Goal: Check status: Check status

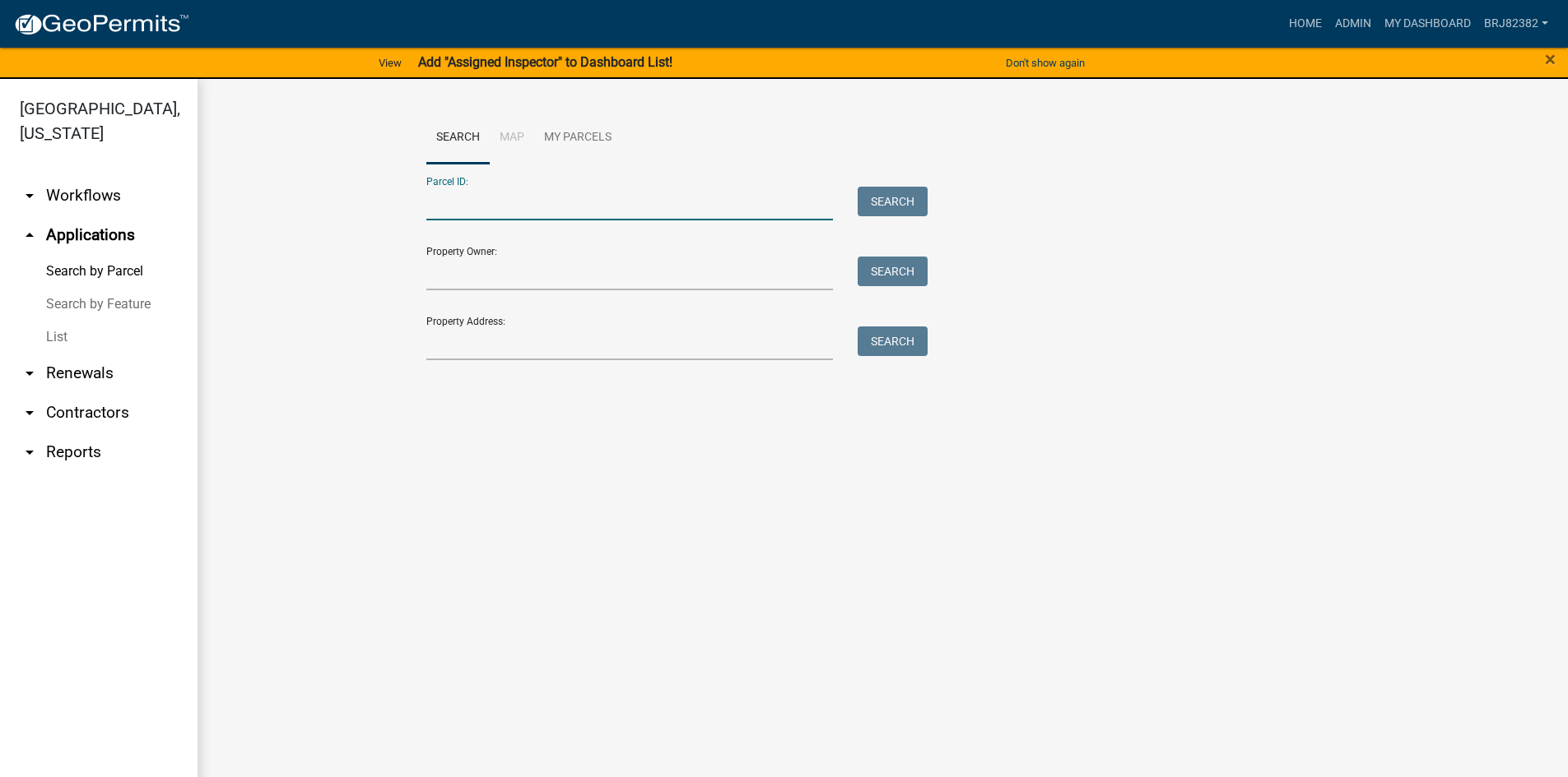
click at [518, 209] on input "Parcel ID:" at bounding box center [630, 203] width 408 height 33
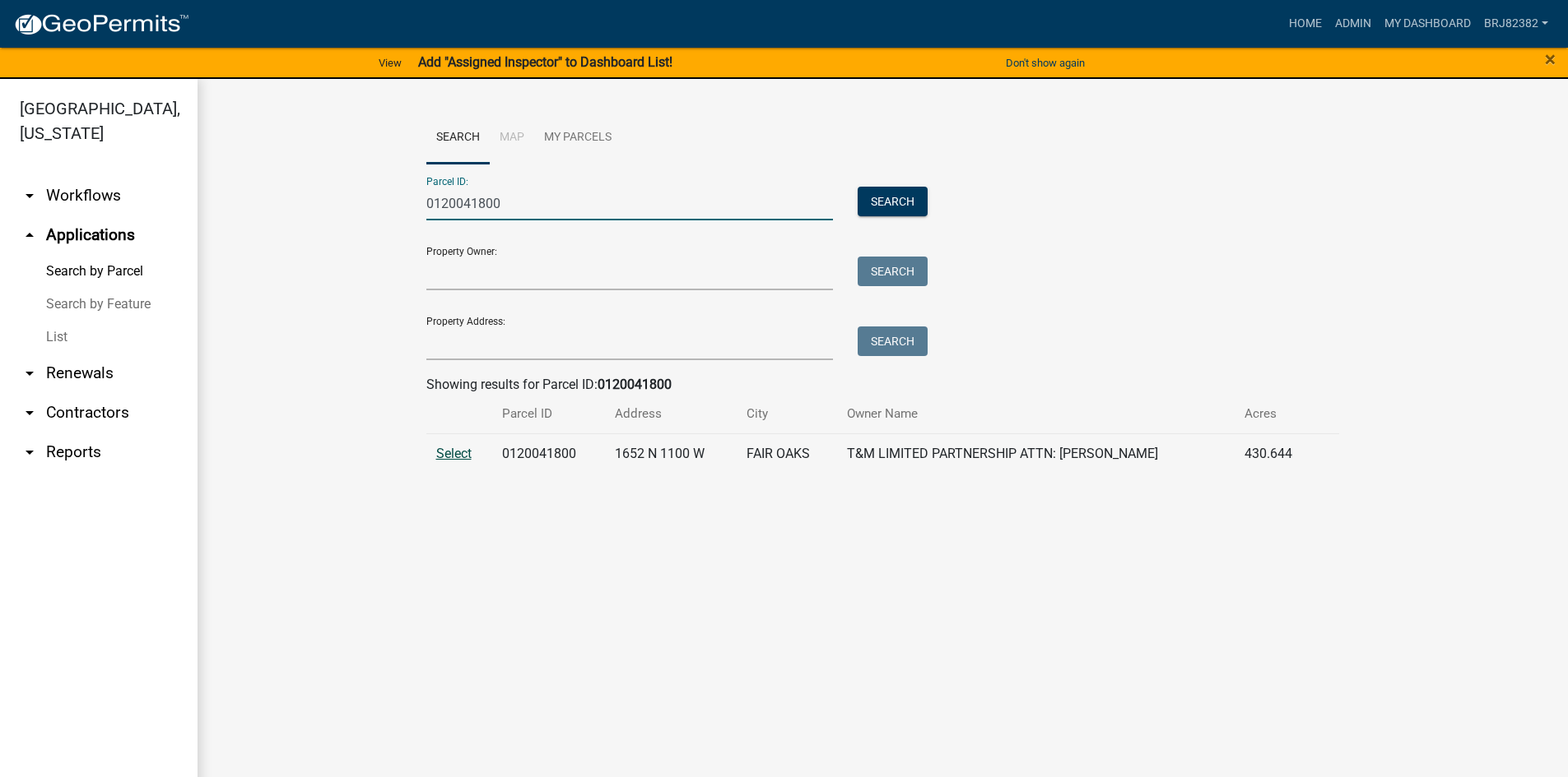
type input "0120041800"
click at [452, 452] on span "Select" at bounding box center [454, 454] width 35 height 15
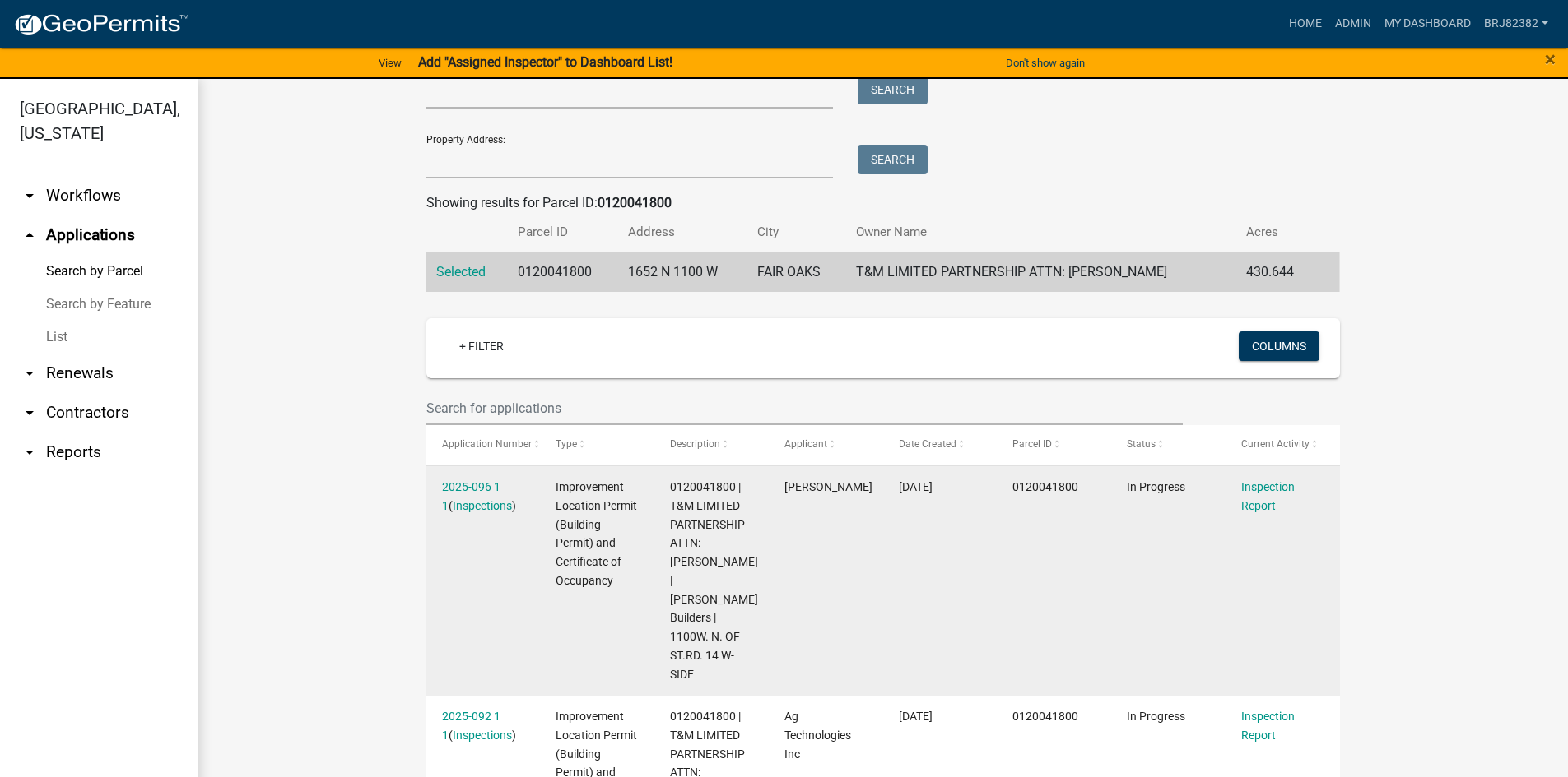
scroll to position [247, 0]
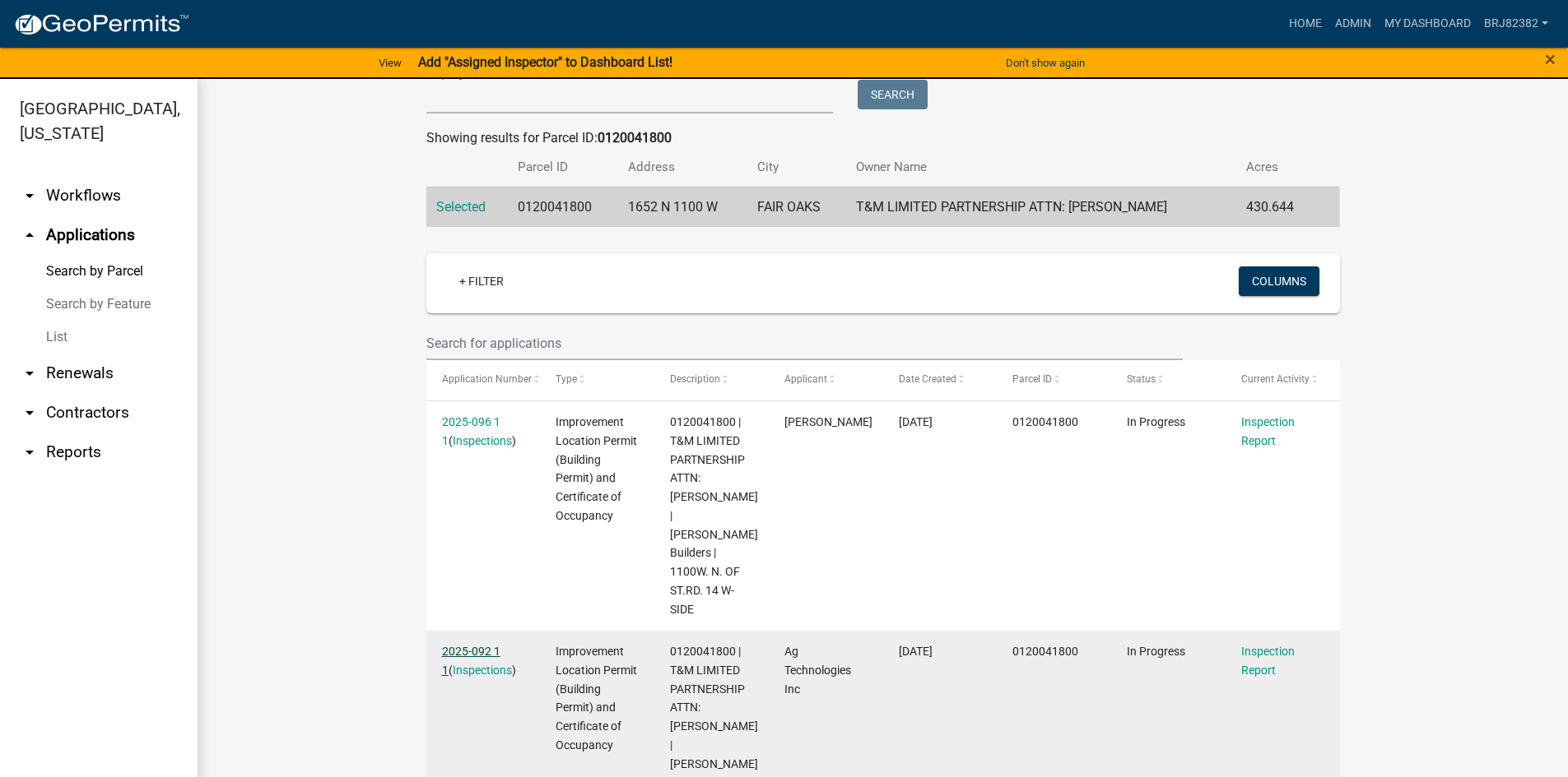
click at [472, 645] on link "2025-092 1 1" at bounding box center [471, 661] width 58 height 33
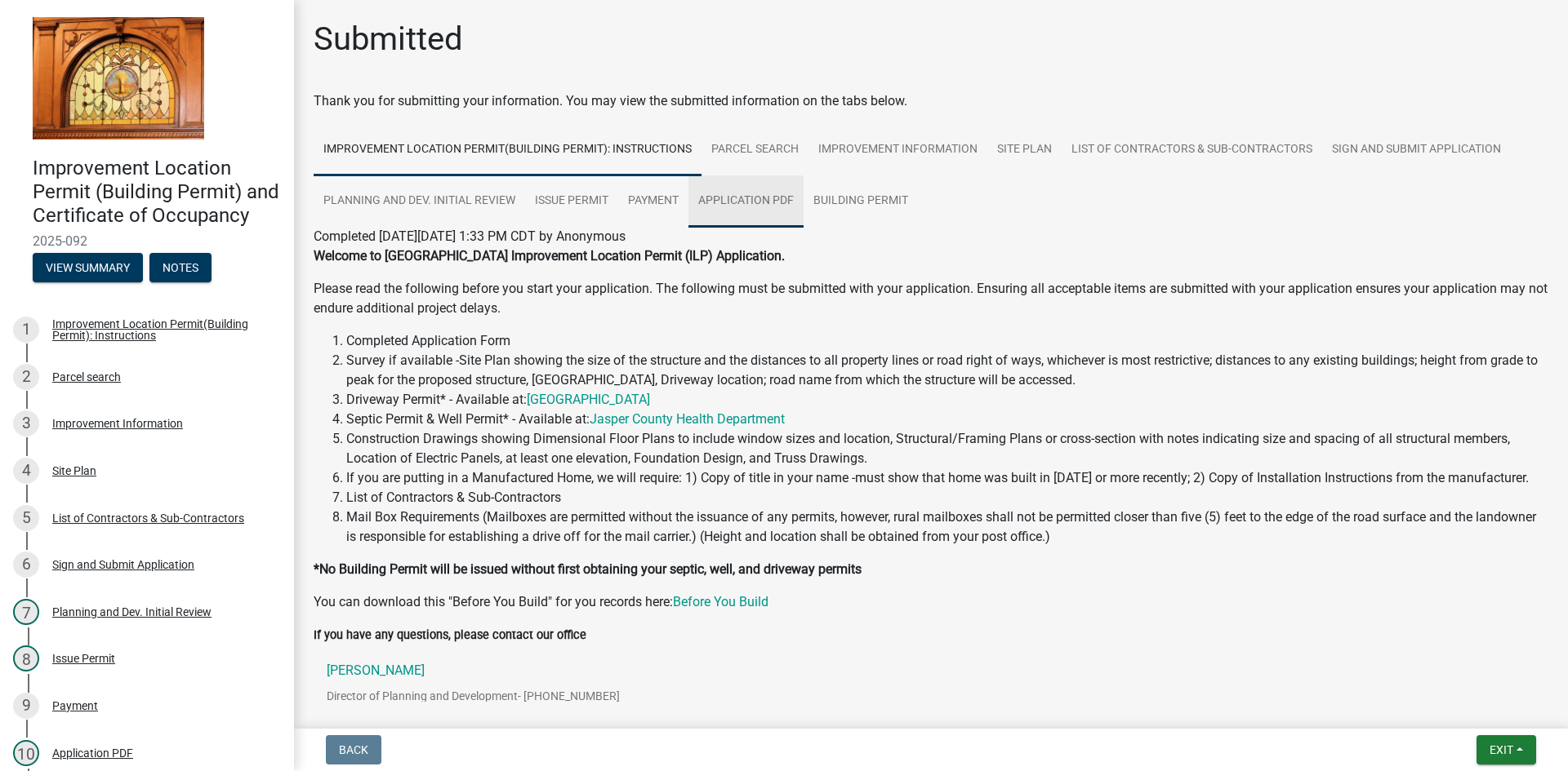
click at [770, 205] on link "Application PDF" at bounding box center [746, 201] width 115 height 52
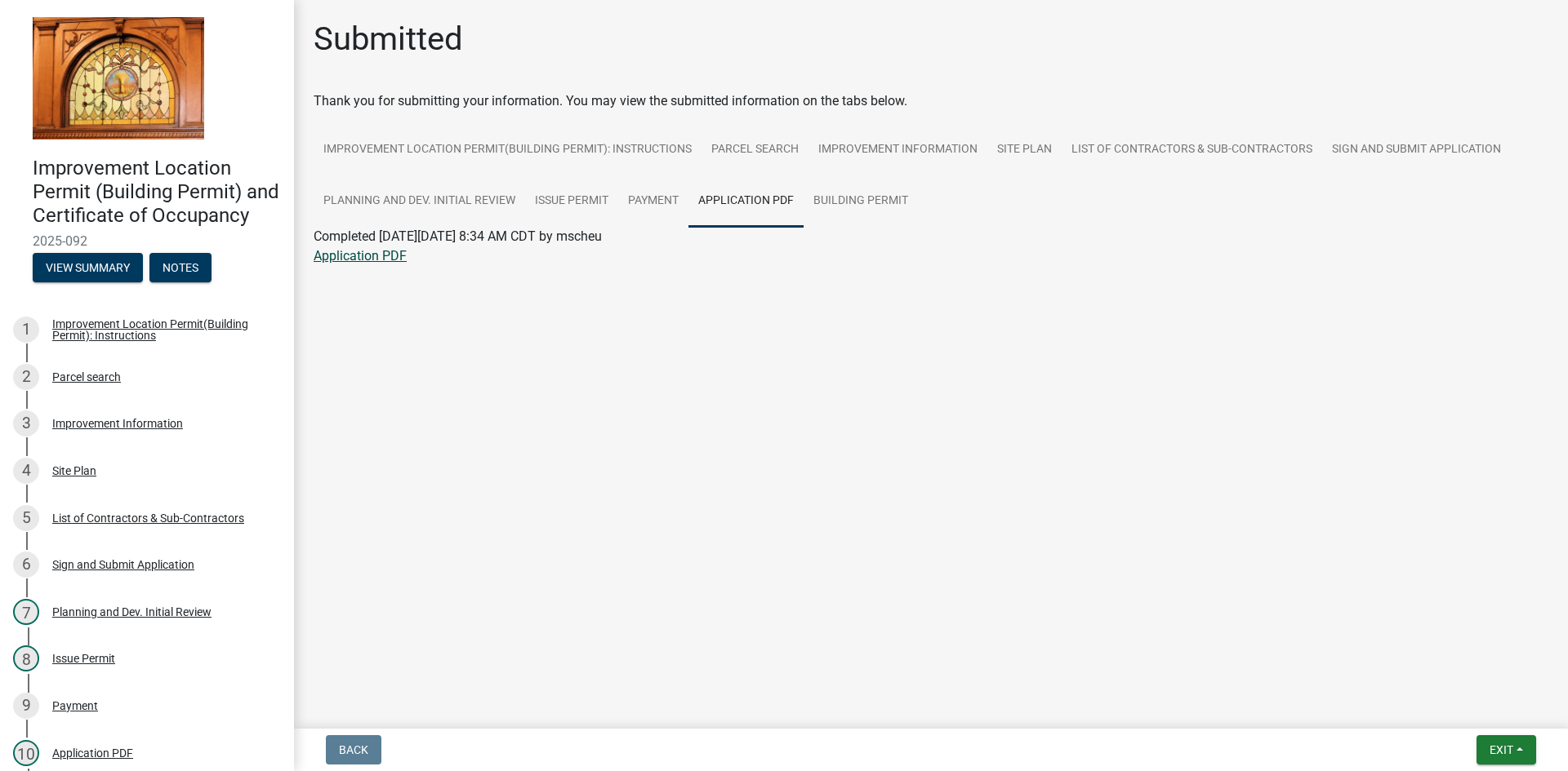
click at [393, 254] on link "Application PDF" at bounding box center [360, 255] width 93 height 15
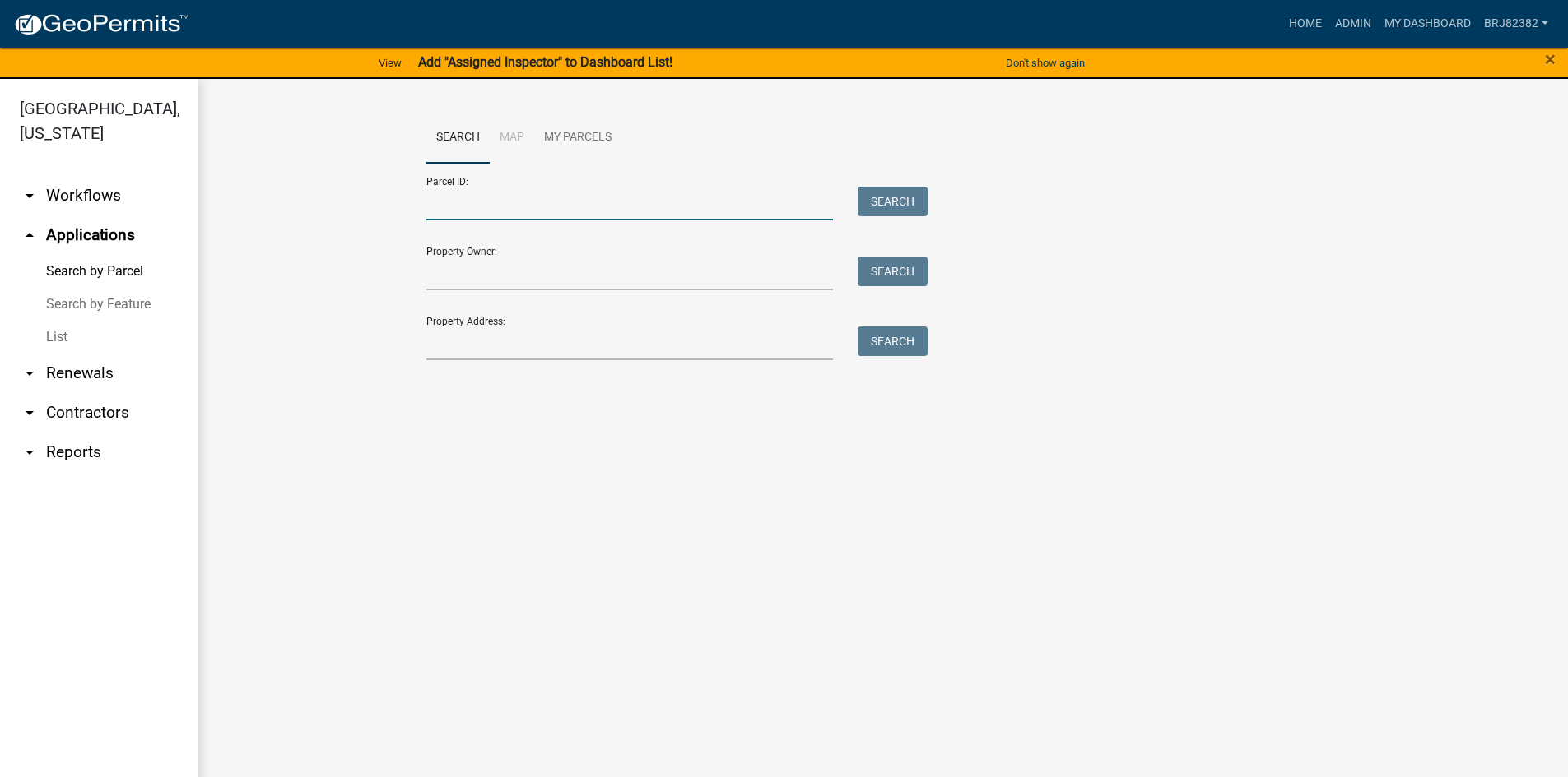
click at [511, 205] on input "Parcel ID:" at bounding box center [630, 203] width 408 height 33
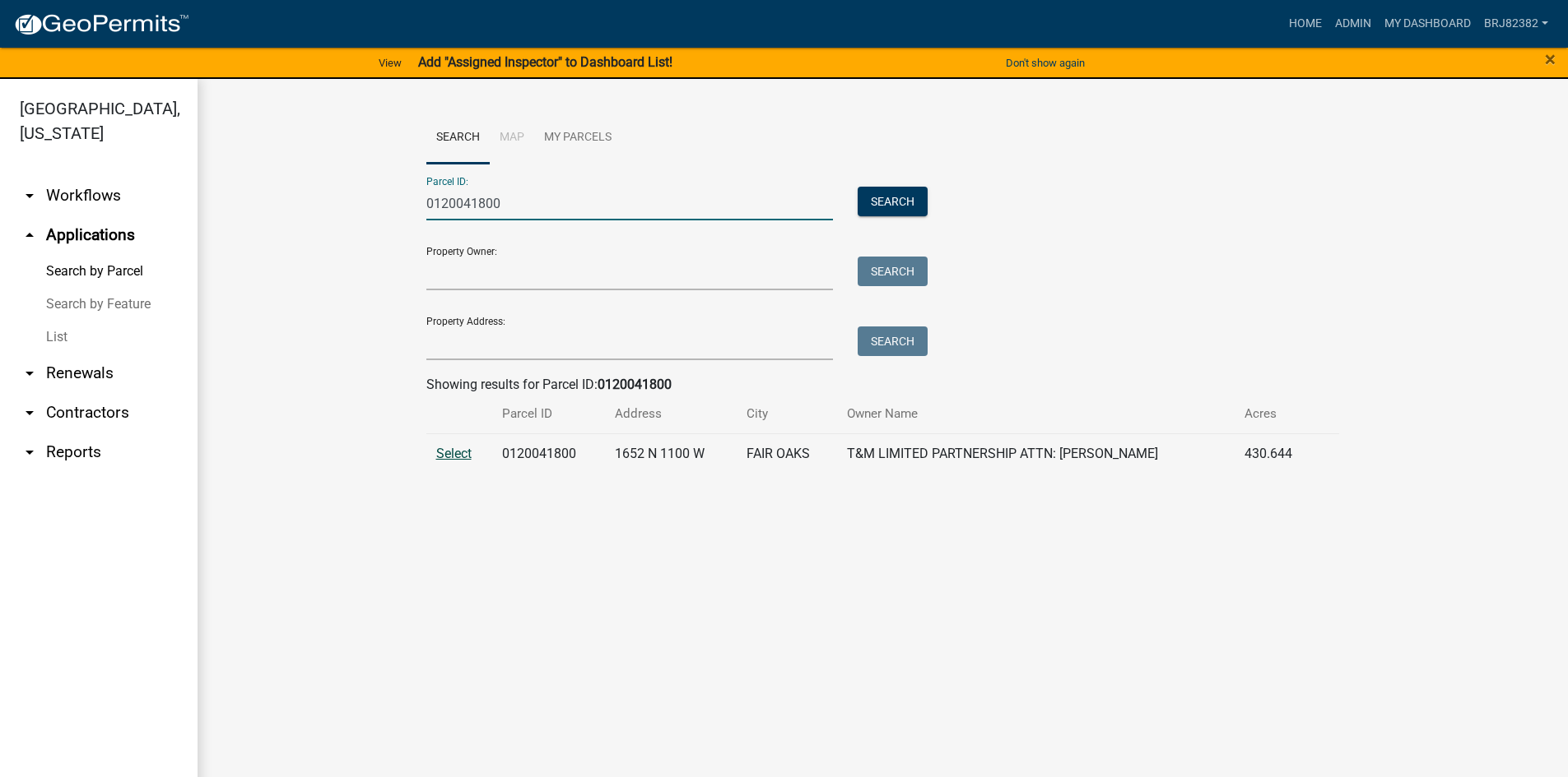
type input "0120041800"
click at [460, 447] on span "Select" at bounding box center [454, 454] width 35 height 15
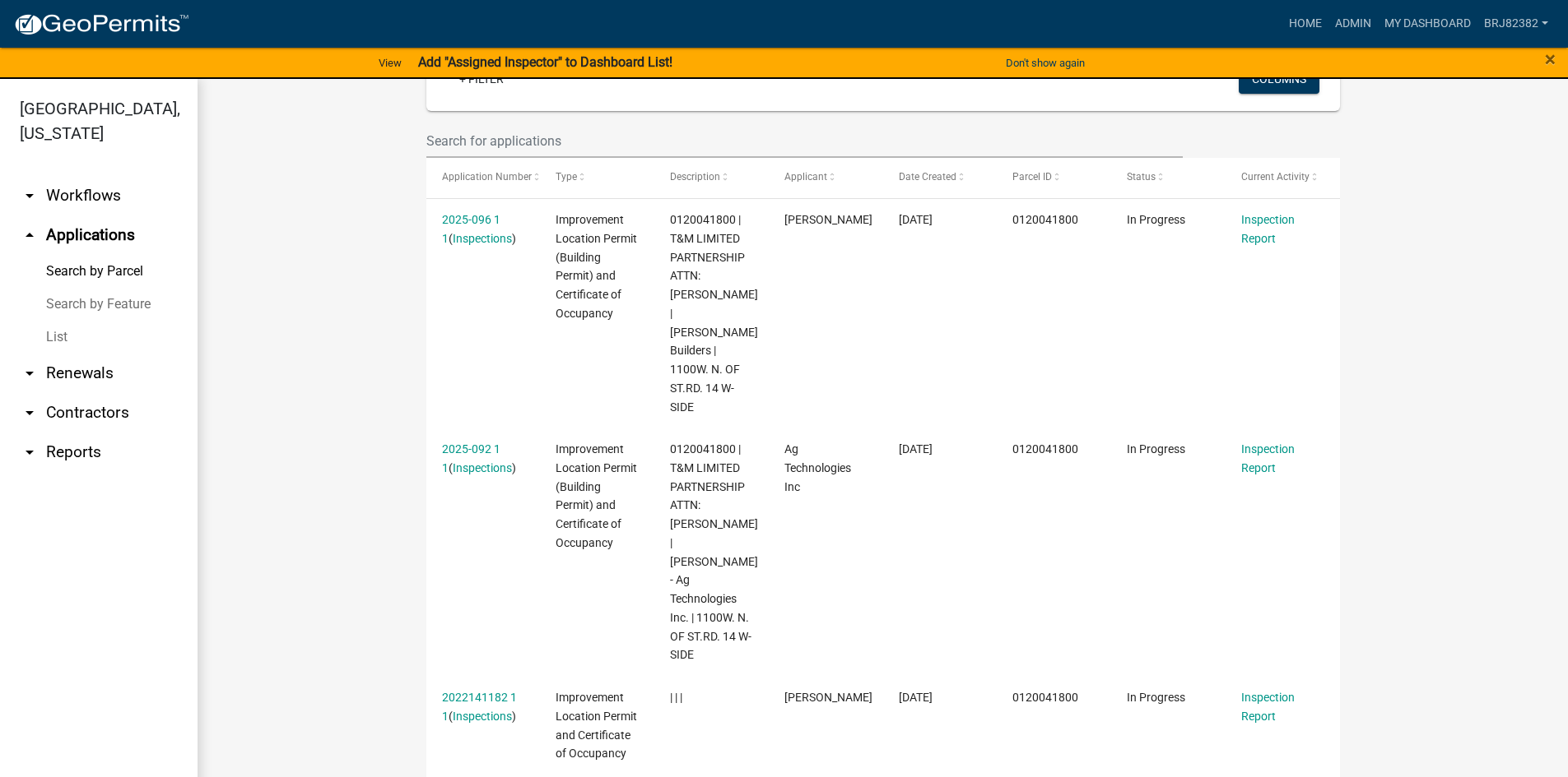
scroll to position [452, 0]
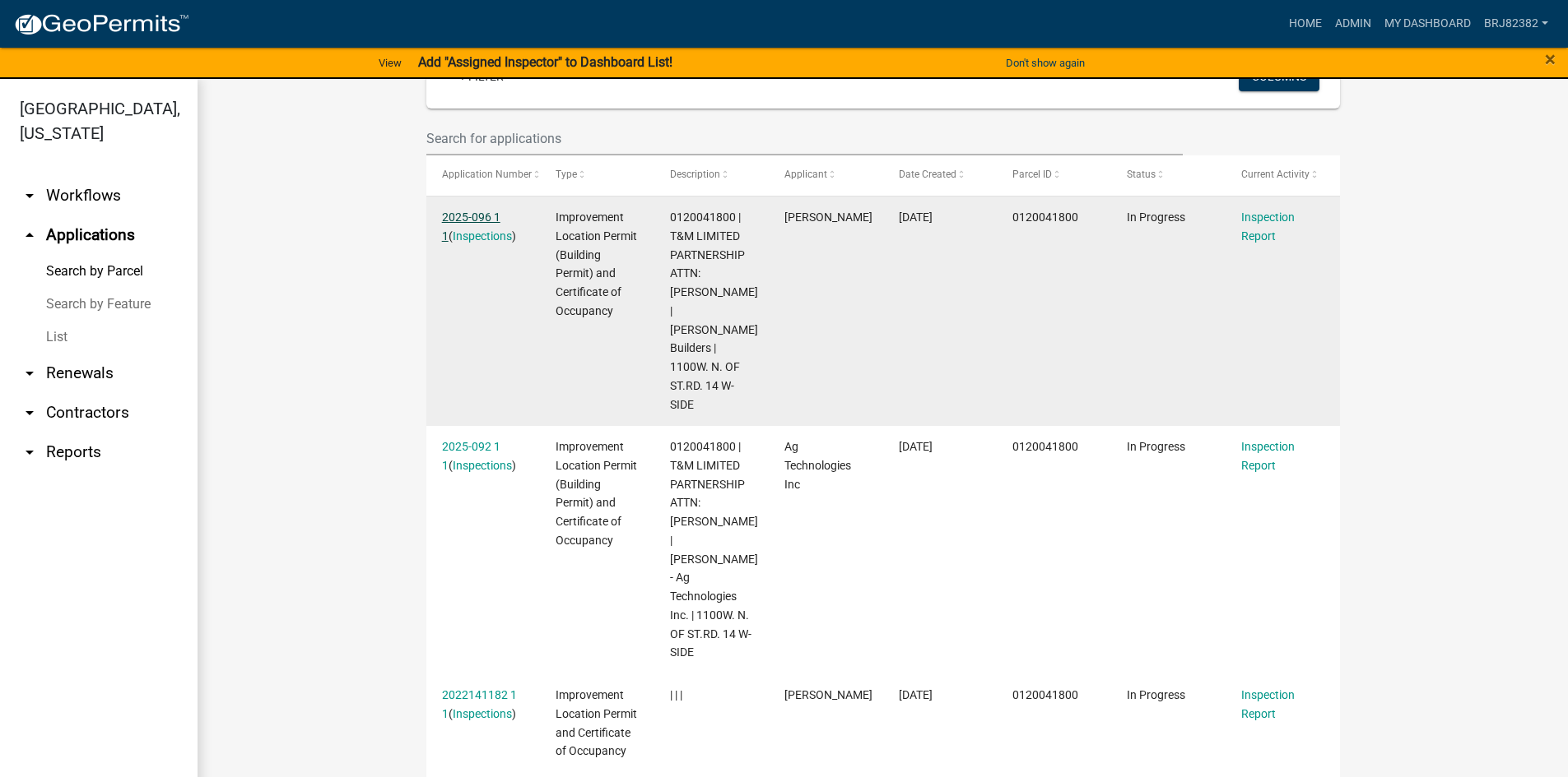
click at [480, 213] on link "2025-096 1 1" at bounding box center [471, 227] width 58 height 33
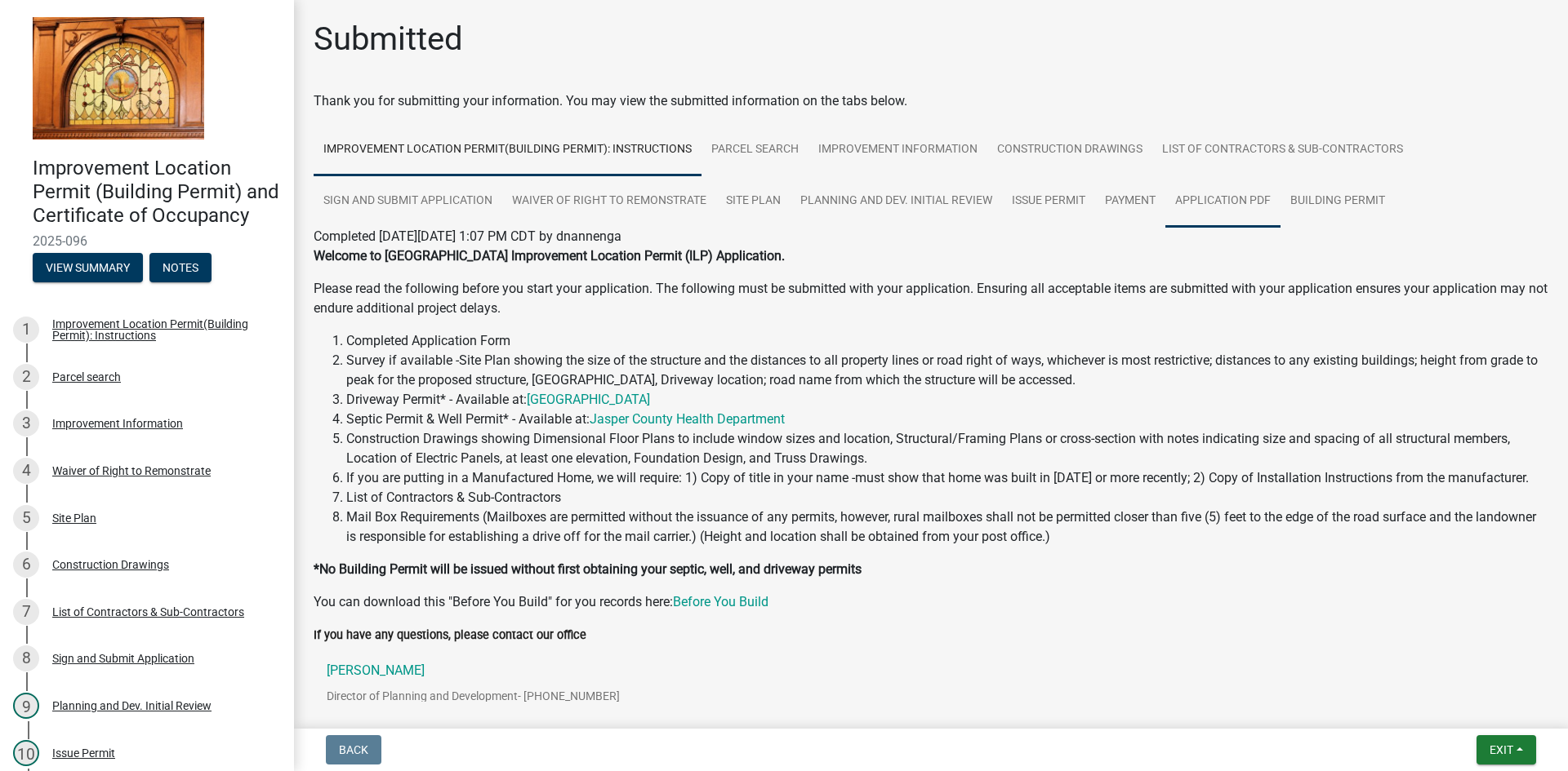
click at [1188, 204] on link "Application PDF" at bounding box center [1222, 201] width 115 height 52
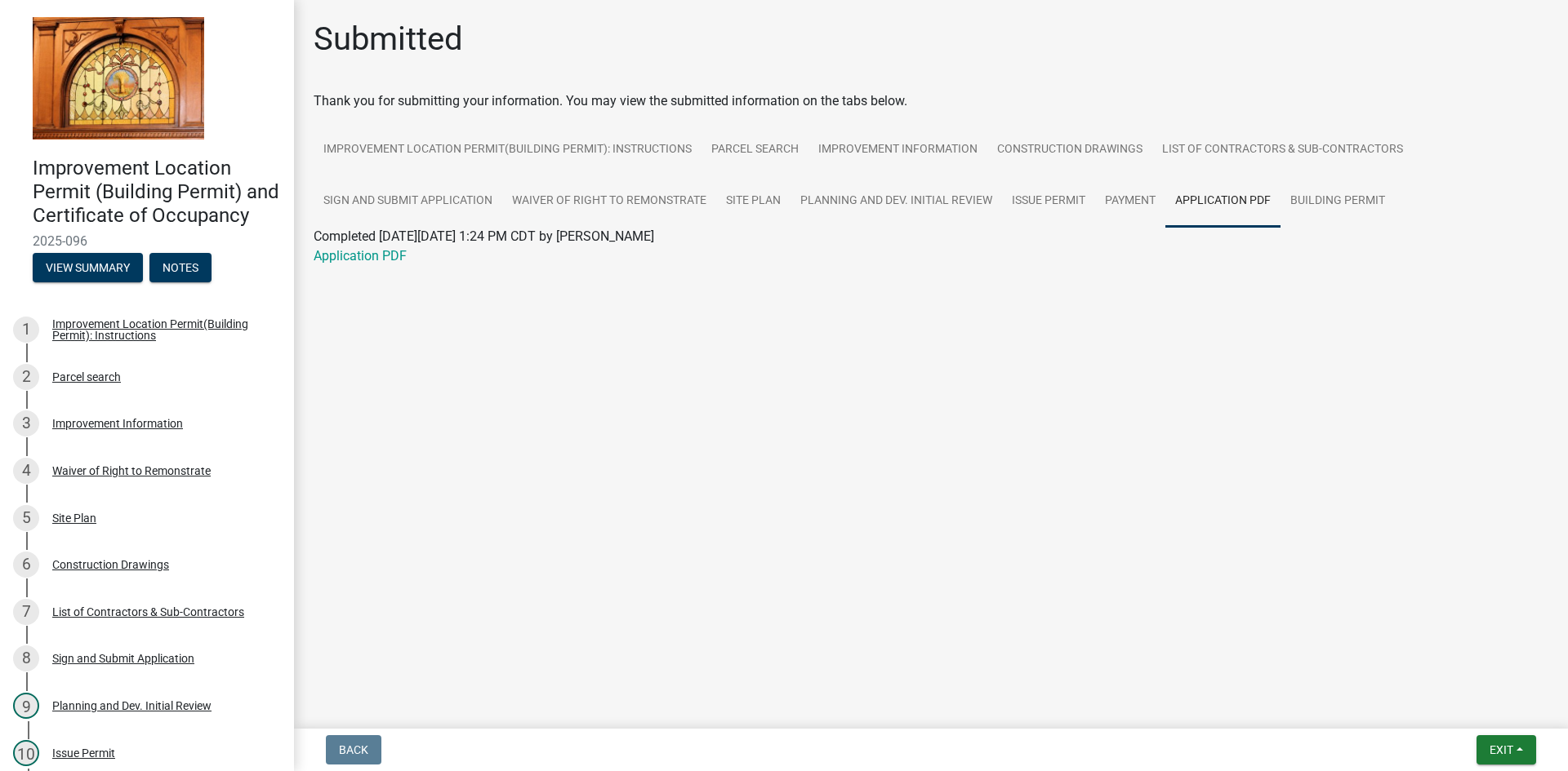
click at [388, 269] on wm-application-readonly "Improvement Location Permit(Building Permit): Instructions Parcel search Improv…" at bounding box center [931, 205] width 1235 height 161
click at [394, 255] on link "Application PDF" at bounding box center [360, 255] width 93 height 15
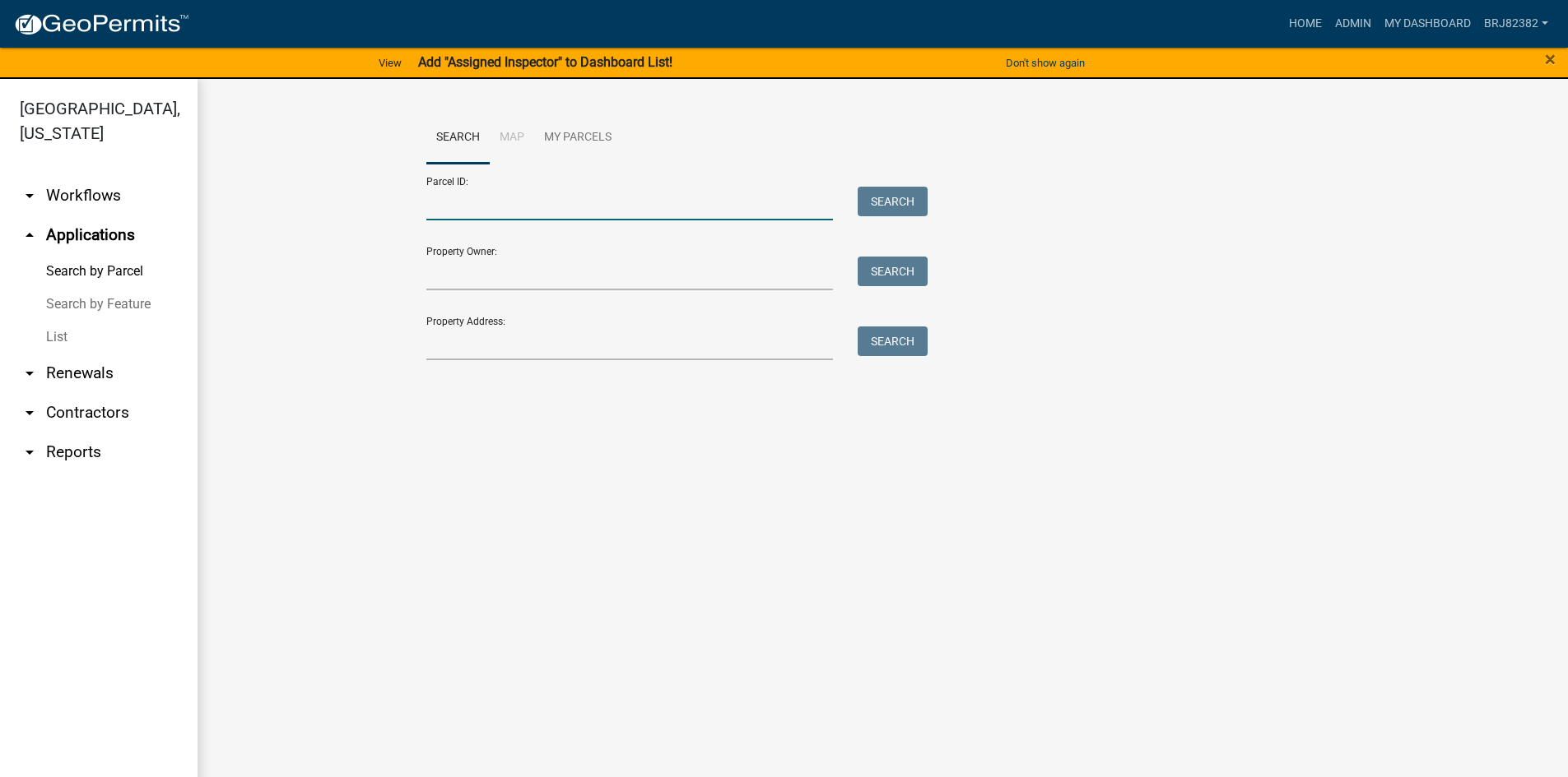
click at [460, 201] on input "Parcel ID:" at bounding box center [630, 203] width 408 height 33
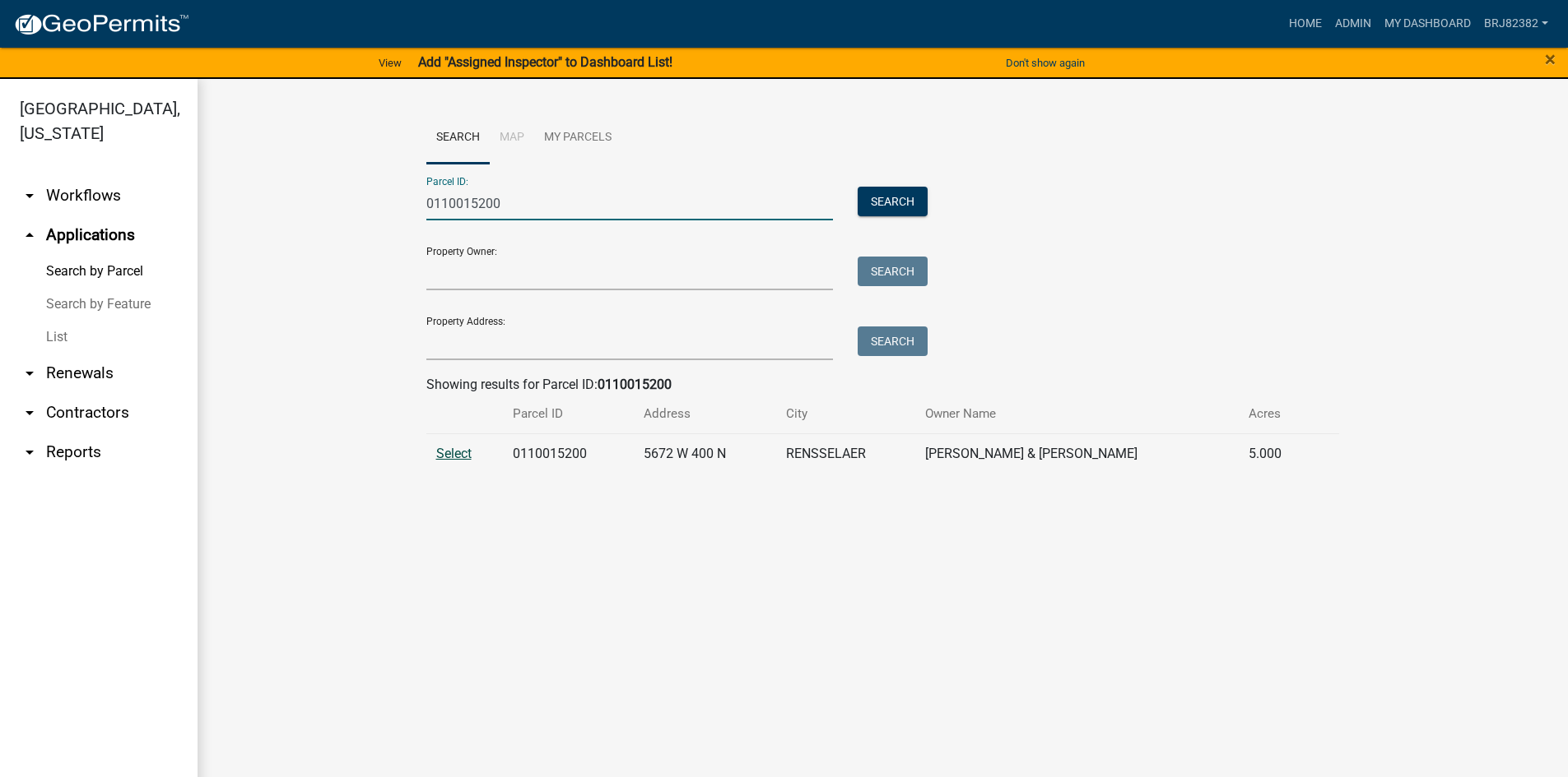
type input "0110015200"
click at [444, 454] on span "Select" at bounding box center [454, 454] width 35 height 15
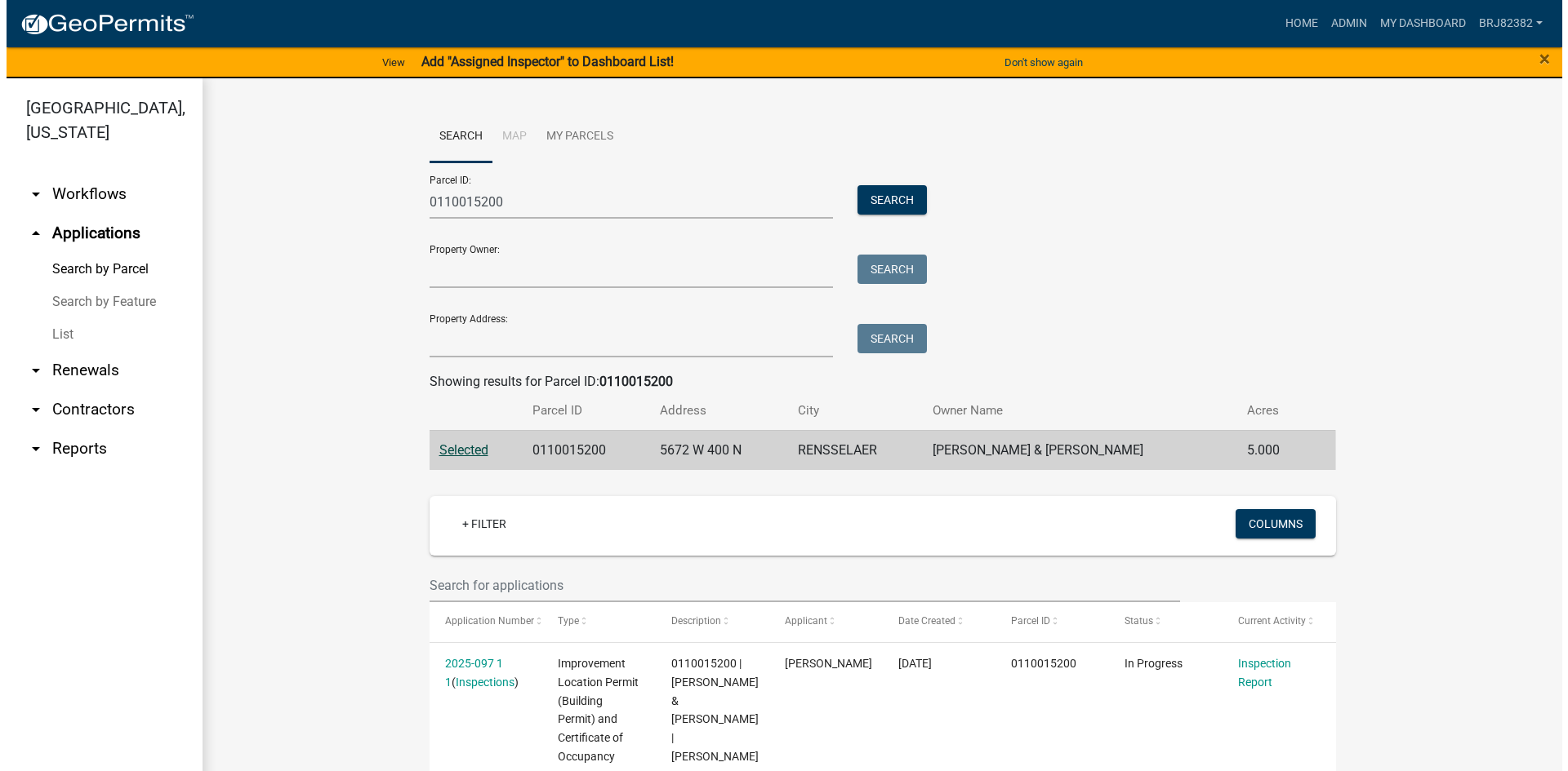
scroll to position [82, 0]
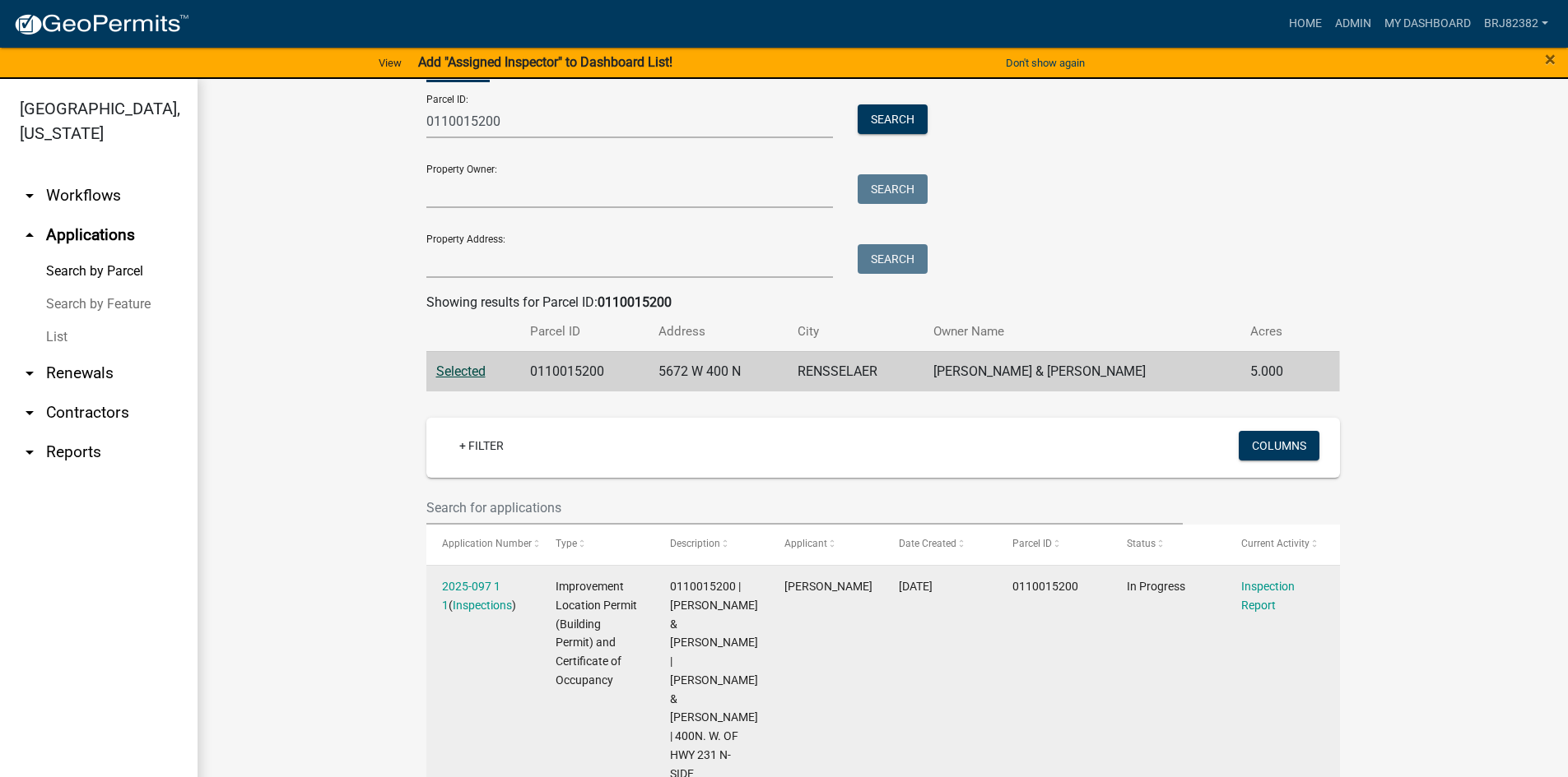
click at [474, 583] on link "2025-097 1 1" at bounding box center [471, 596] width 58 height 33
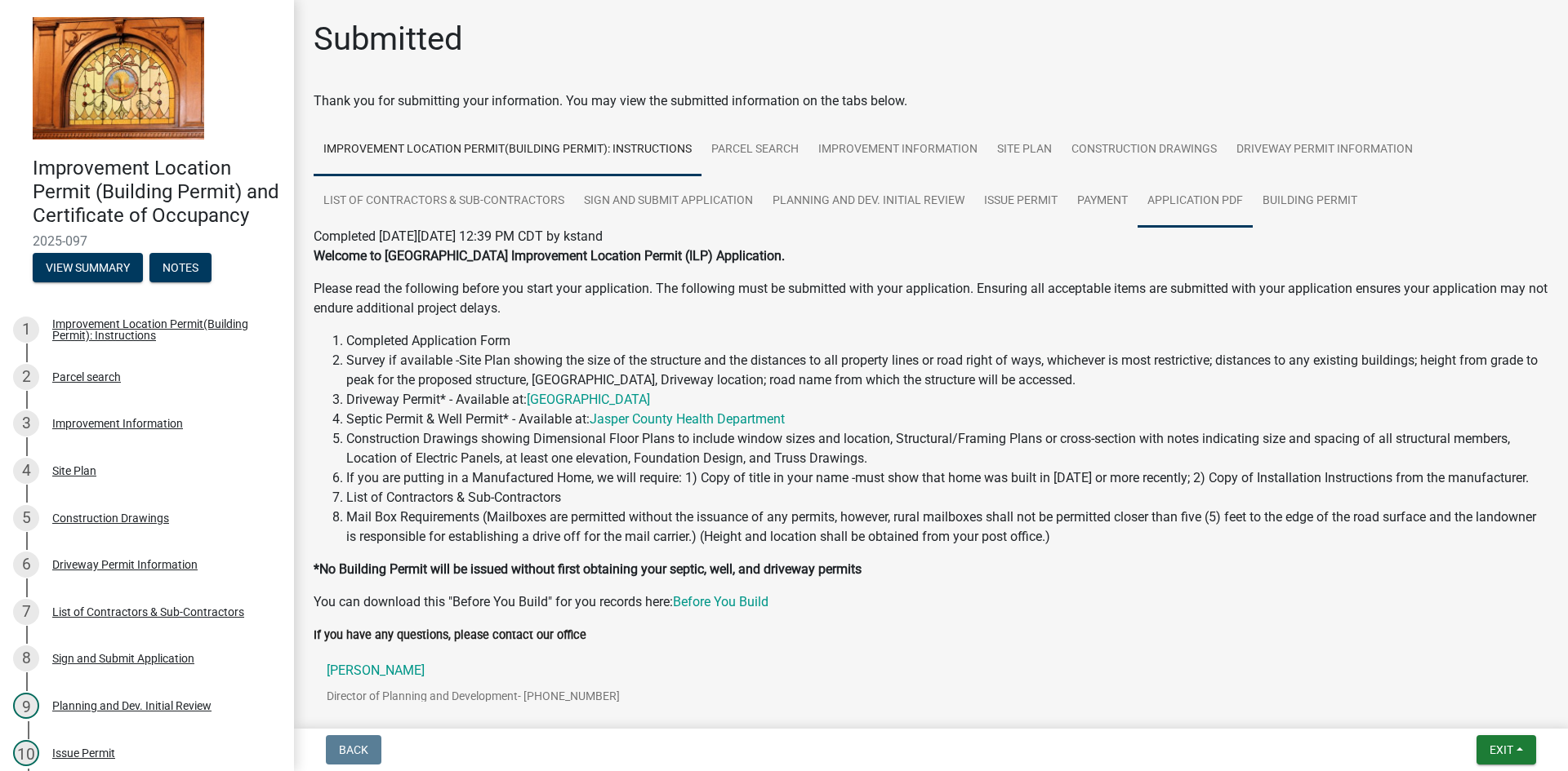
click at [1216, 210] on link "Application PDF" at bounding box center [1195, 201] width 115 height 52
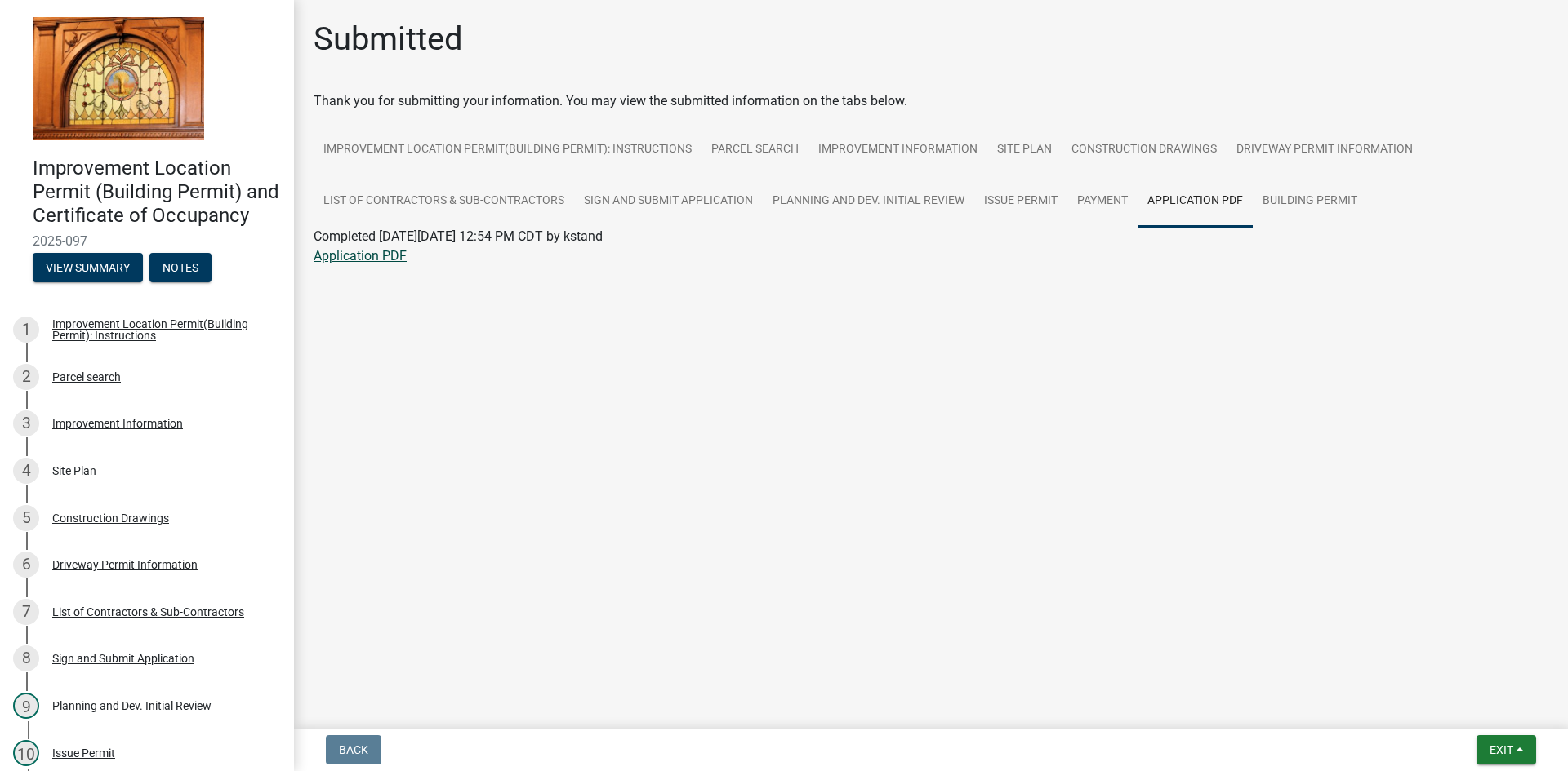
click at [376, 254] on link "Application PDF" at bounding box center [360, 255] width 93 height 15
drag, startPoint x: 1147, startPoint y: 162, endPoint x: 1098, endPoint y: 210, distance: 68.6
click at [1147, 162] on link "Construction Drawings" at bounding box center [1144, 150] width 165 height 52
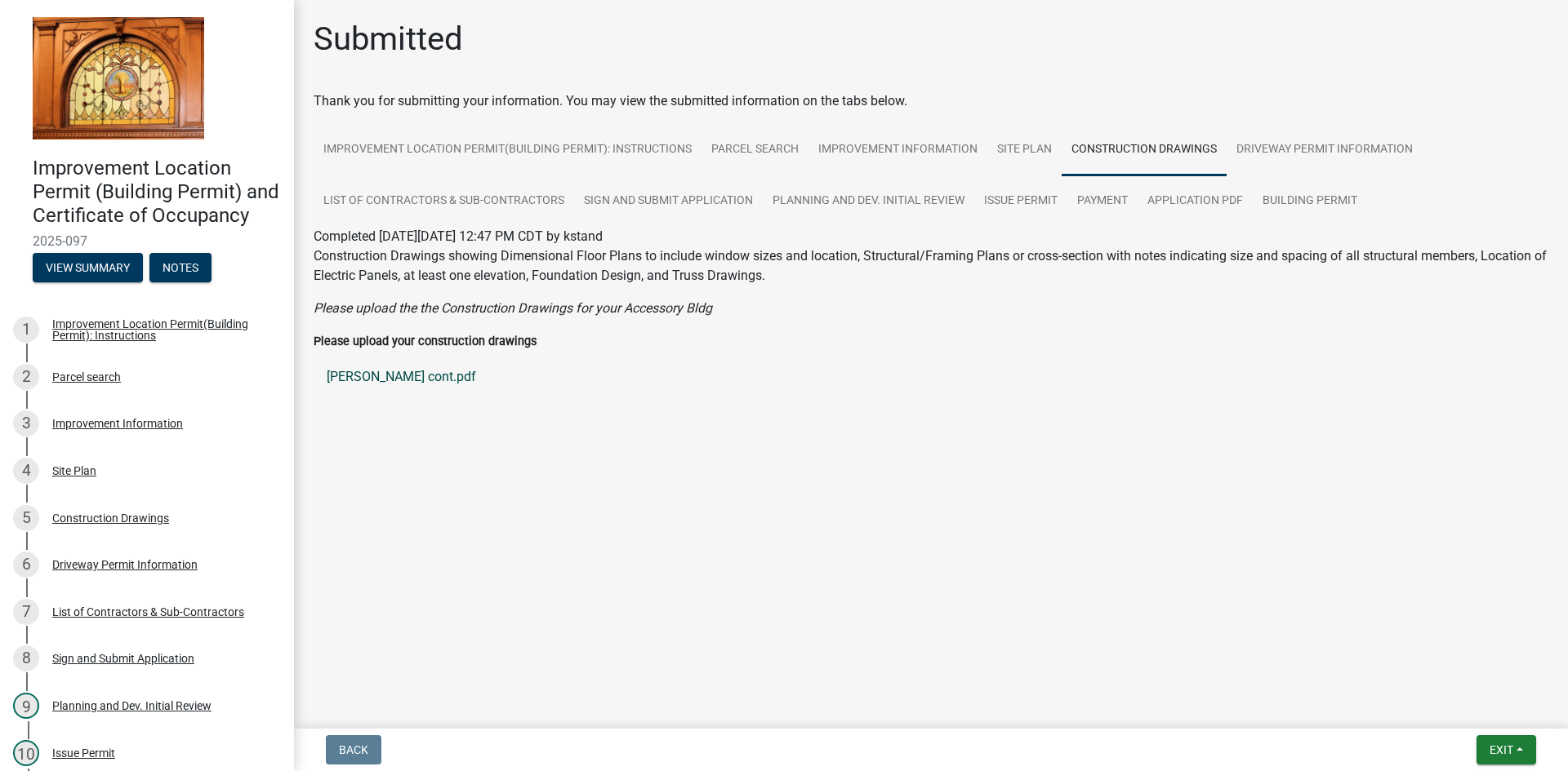
click at [412, 366] on link "[PERSON_NAME] cont.pdf" at bounding box center [931, 377] width 1235 height 39
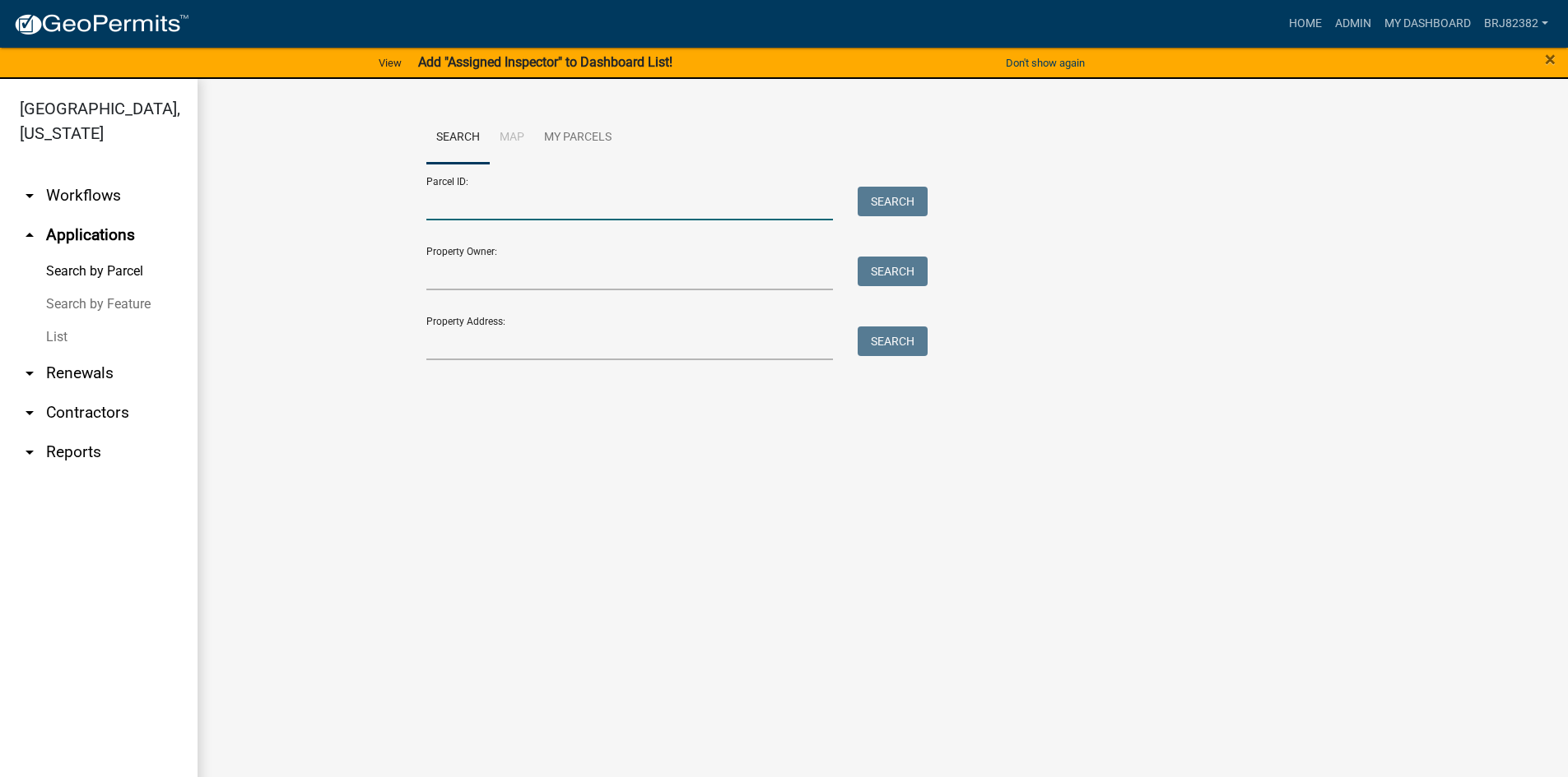
click at [450, 197] on input "Parcel ID:" at bounding box center [630, 203] width 408 height 33
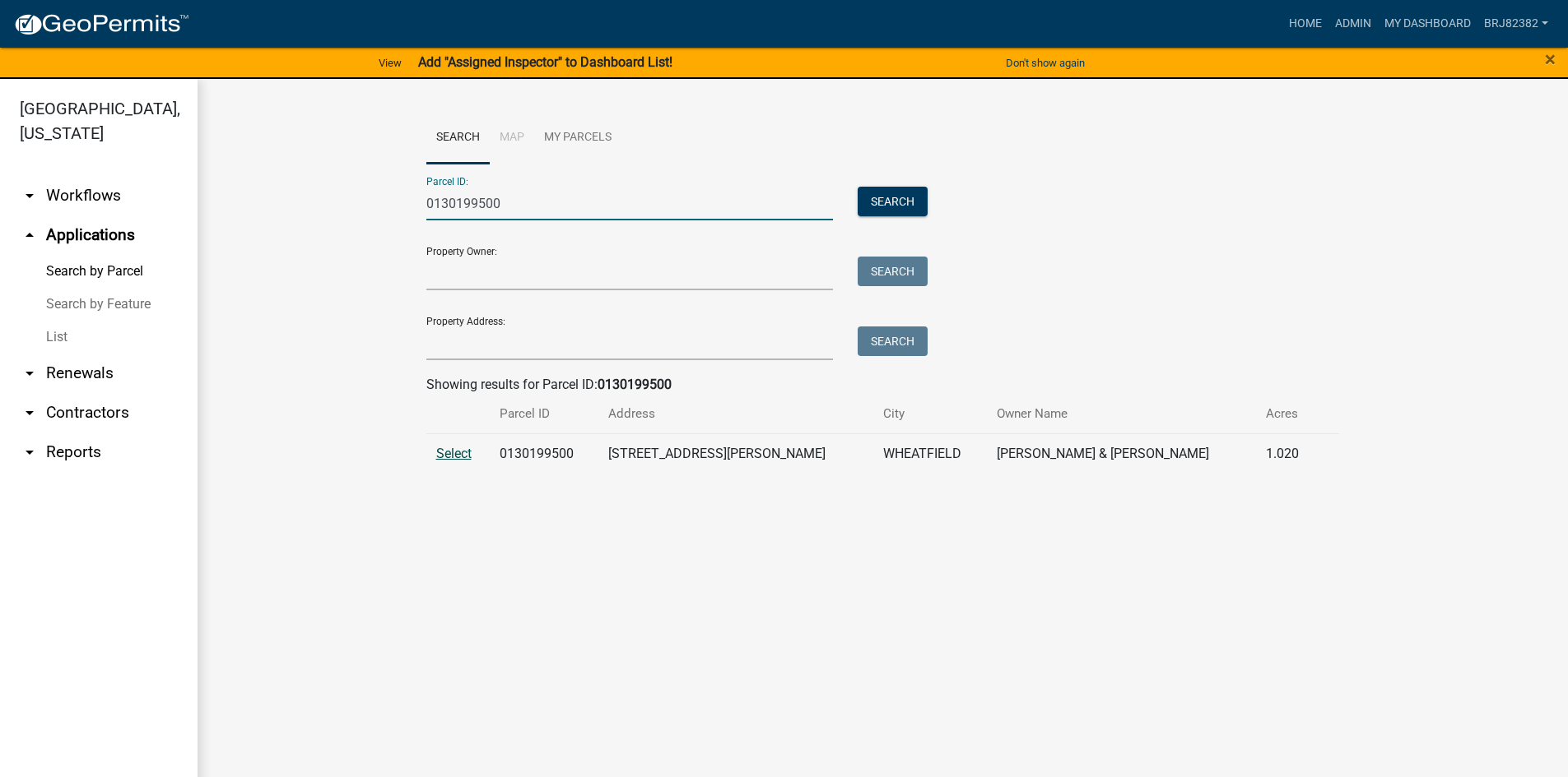
type input "0130199500"
drag, startPoint x: 451, startPoint y: 455, endPoint x: 449, endPoint y: 475, distance: 20.1
click at [451, 455] on span "Select" at bounding box center [454, 454] width 35 height 15
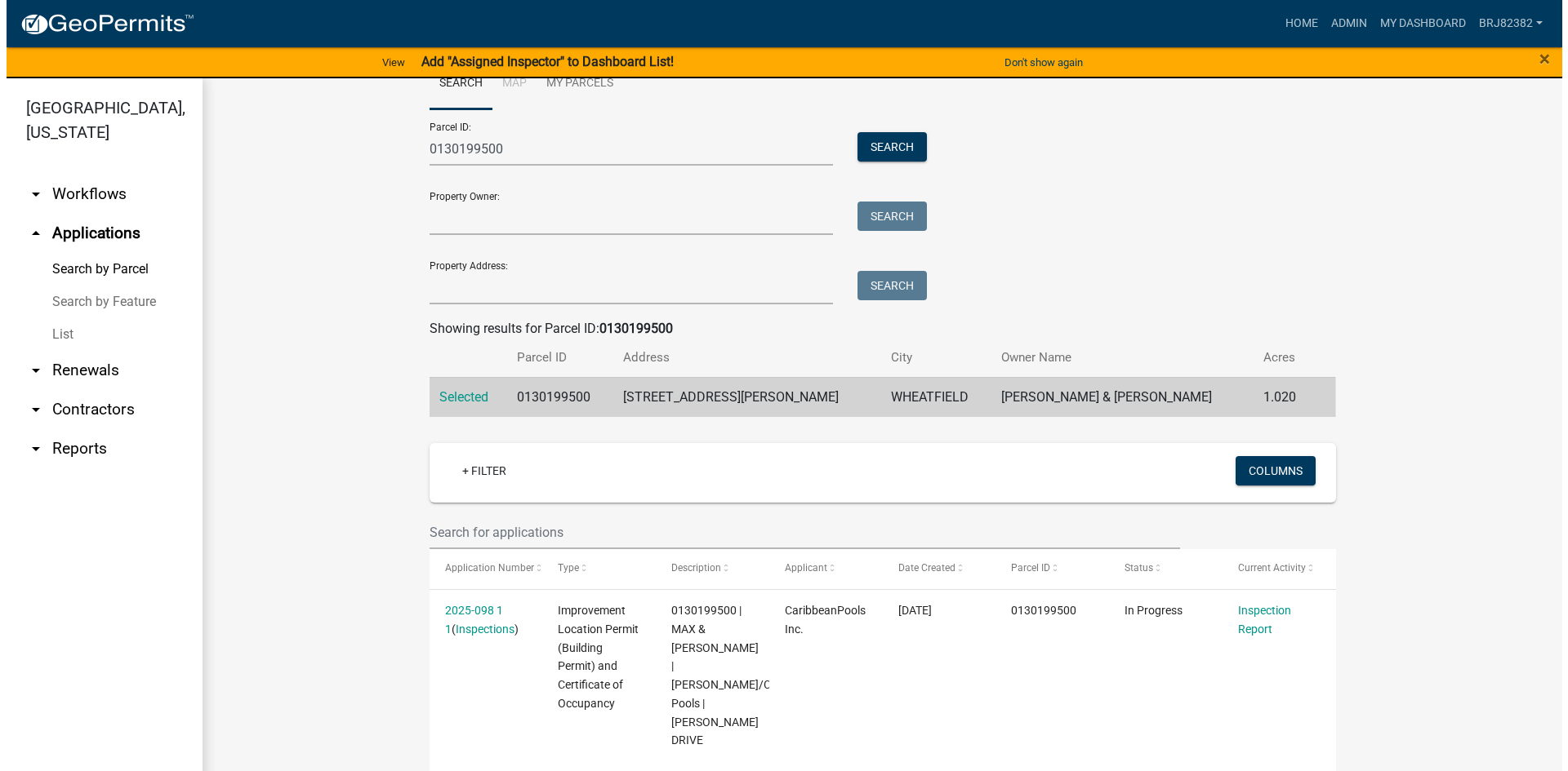
scroll to position [82, 0]
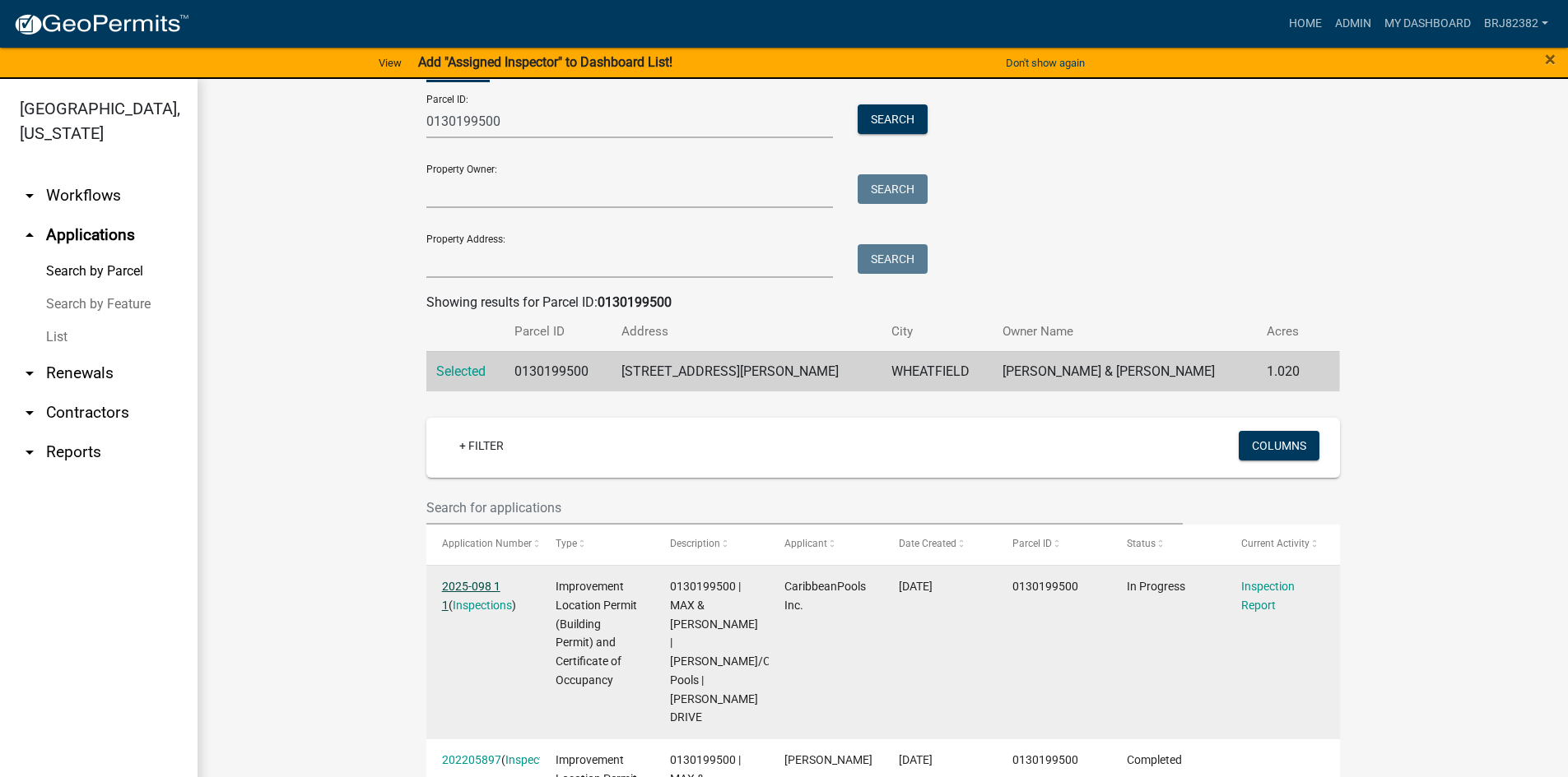
click at [484, 584] on link "2025-098 1 1" at bounding box center [471, 596] width 58 height 33
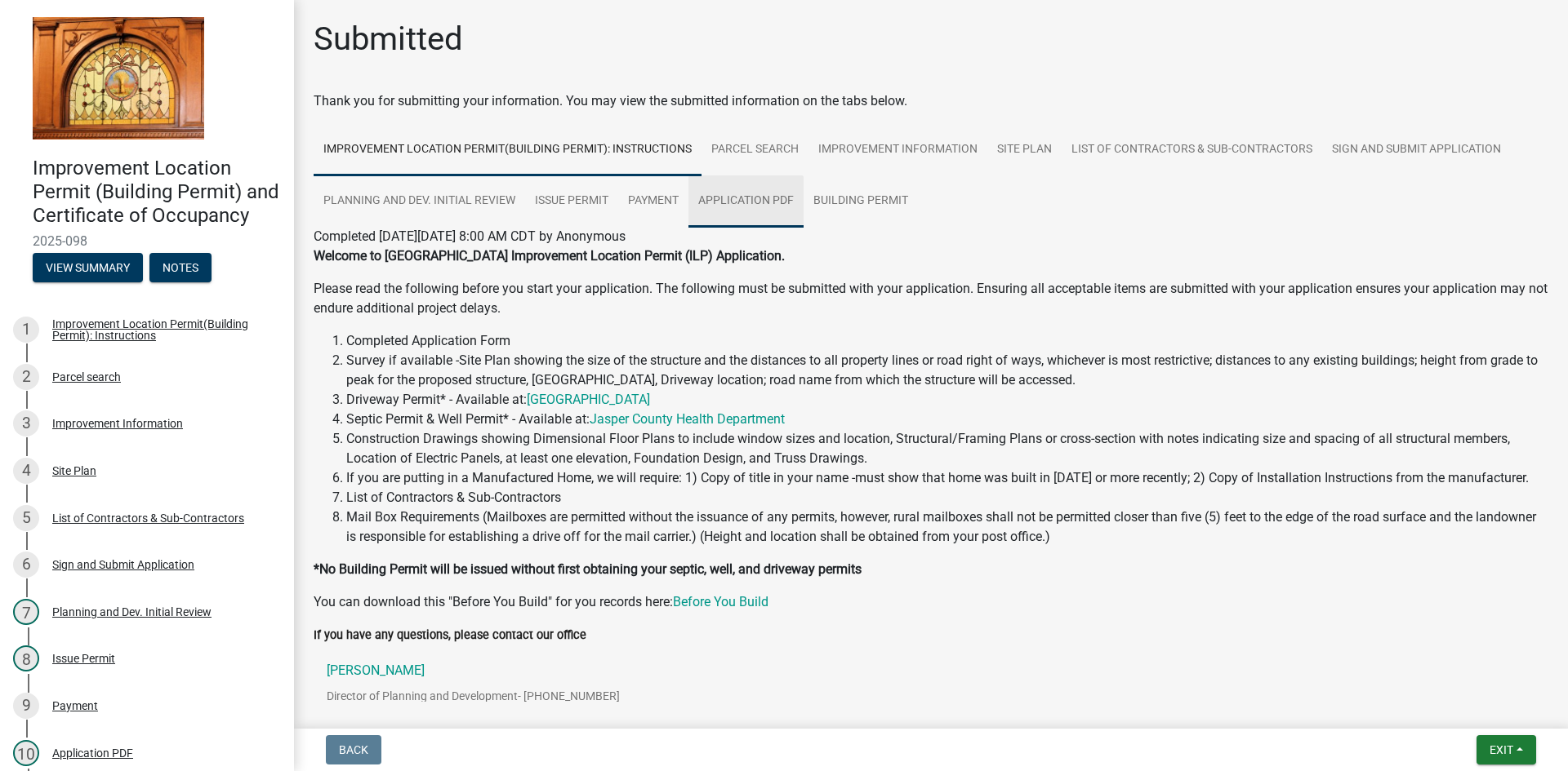
click at [750, 197] on link "Application PDF" at bounding box center [746, 201] width 115 height 52
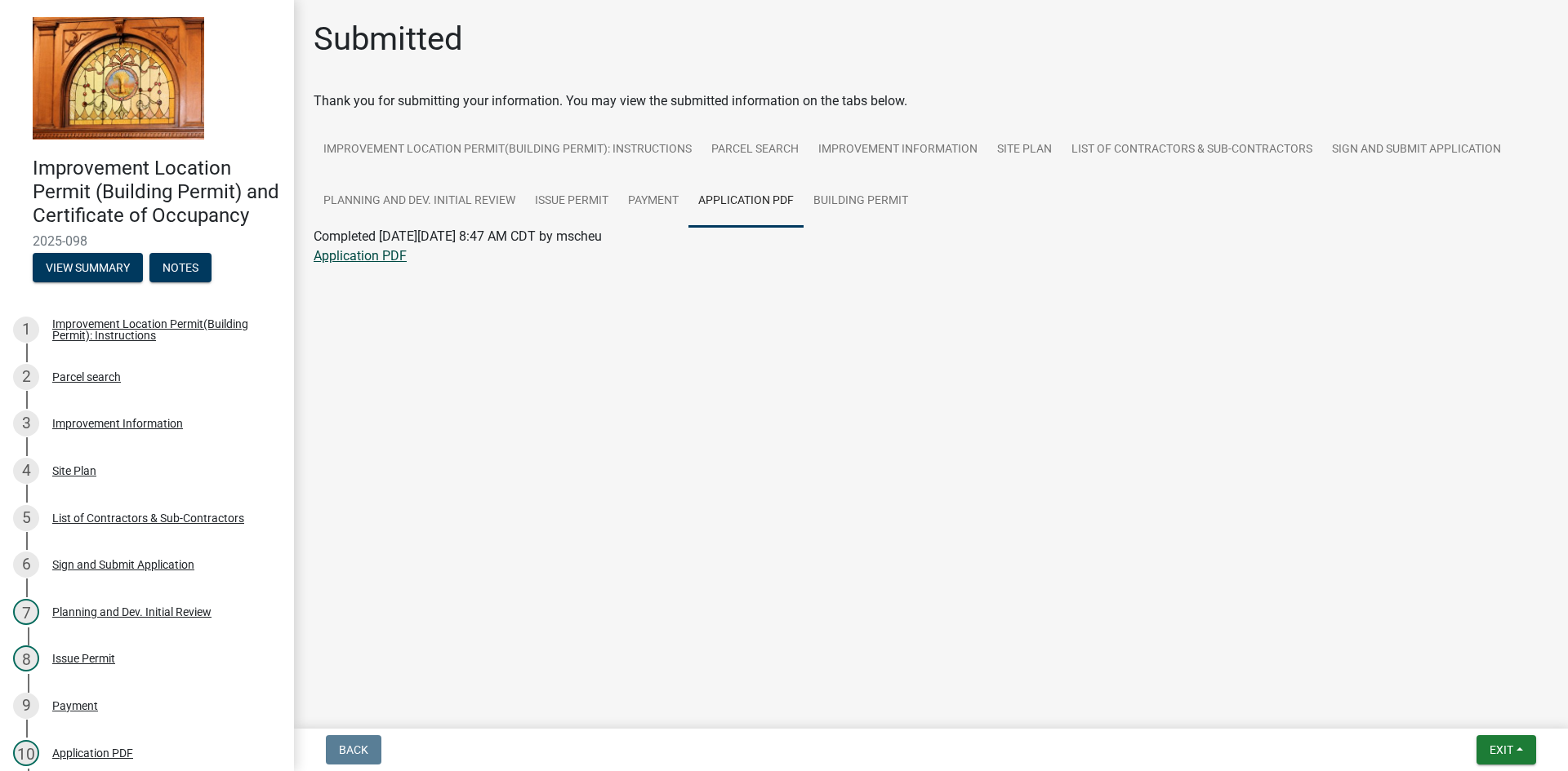
click at [357, 253] on link "Application PDF" at bounding box center [360, 255] width 93 height 15
drag, startPoint x: 870, startPoint y: 156, endPoint x: 875, endPoint y: 164, distance: 9.4
click at [870, 156] on link "Improvement Information" at bounding box center [897, 150] width 179 height 52
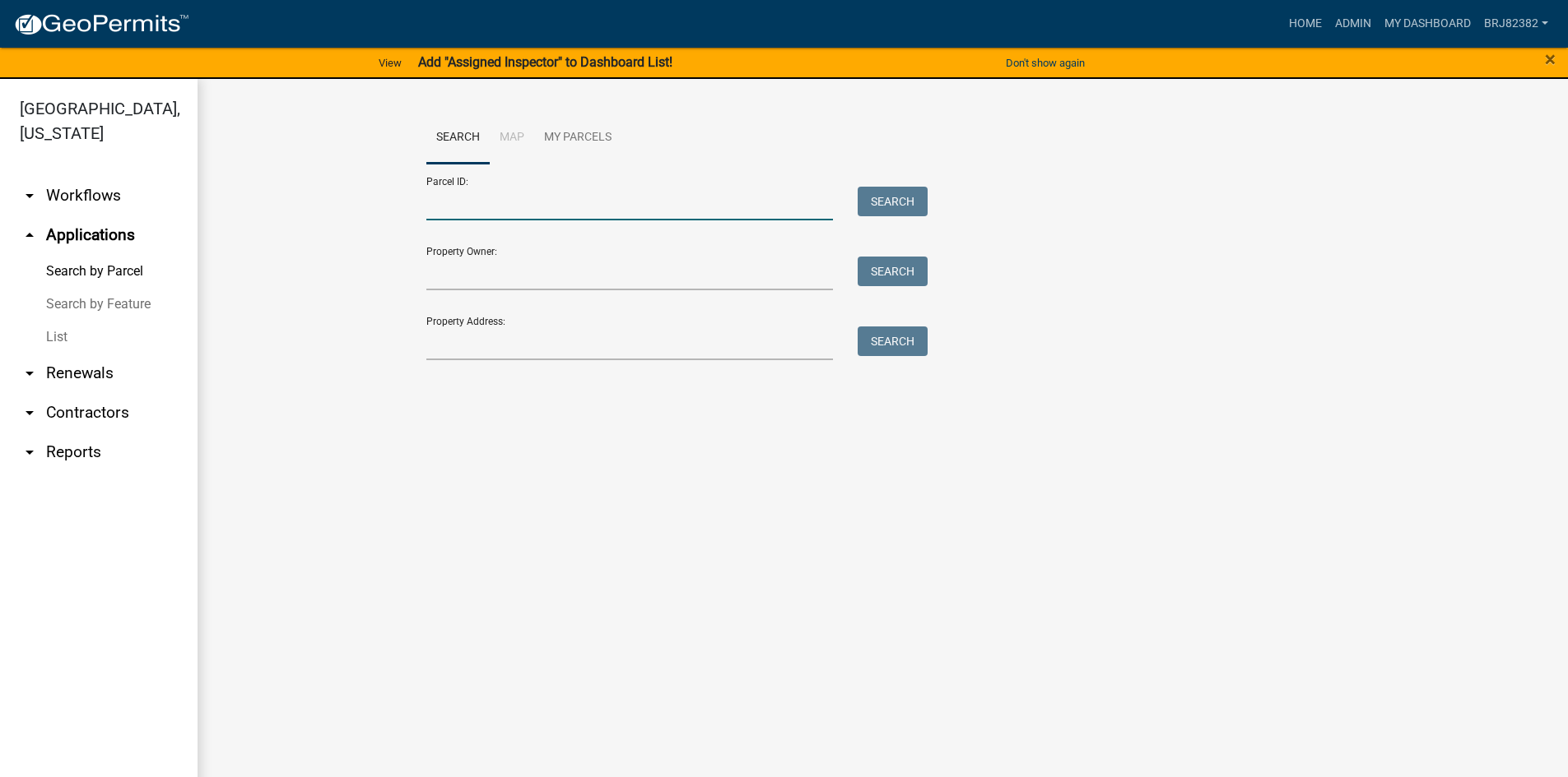
click at [476, 200] on input "Parcel ID:" at bounding box center [630, 203] width 408 height 33
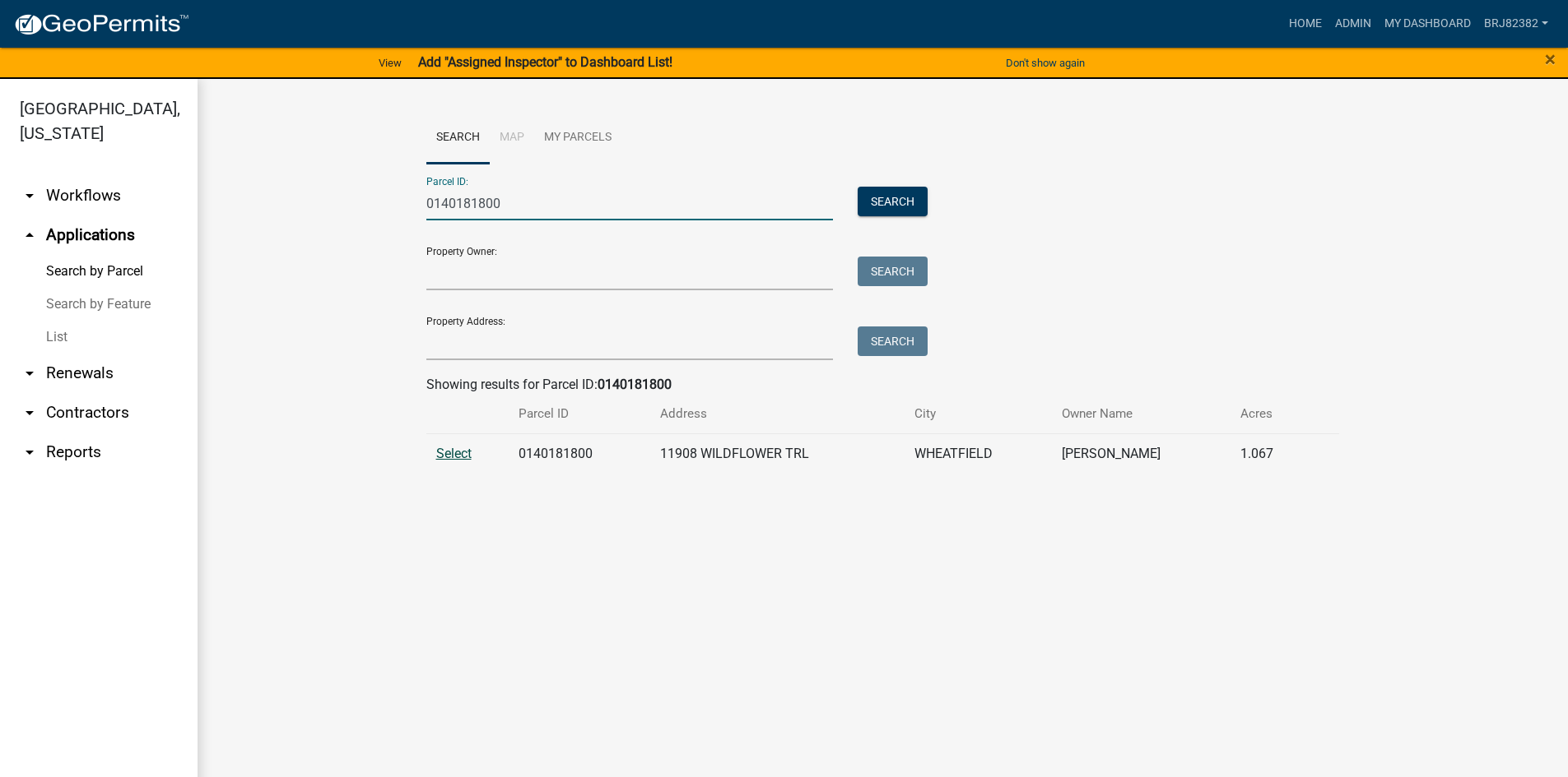
type input "0140181800"
click at [444, 460] on span "Select" at bounding box center [454, 454] width 35 height 15
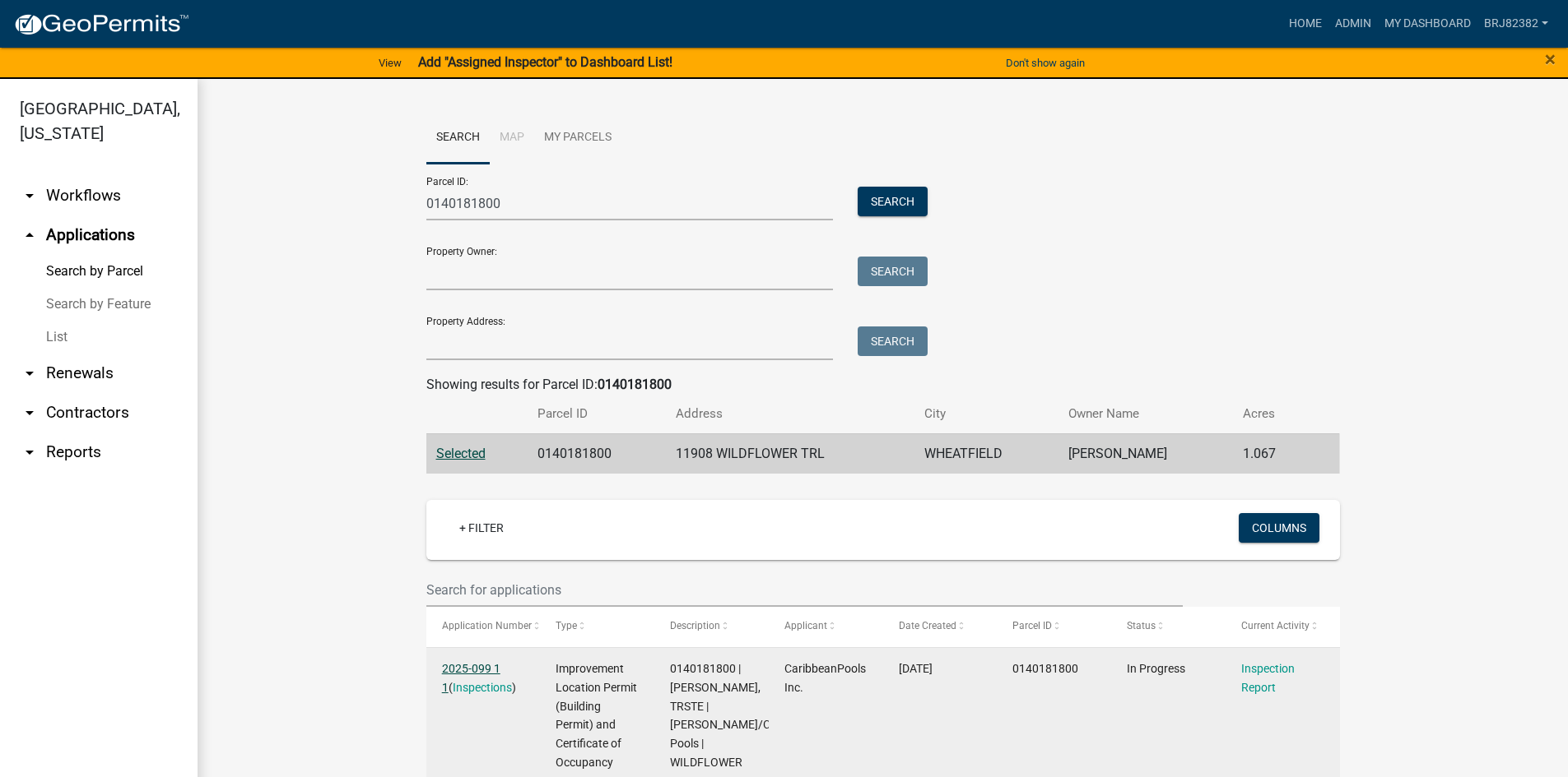
scroll to position [82, 0]
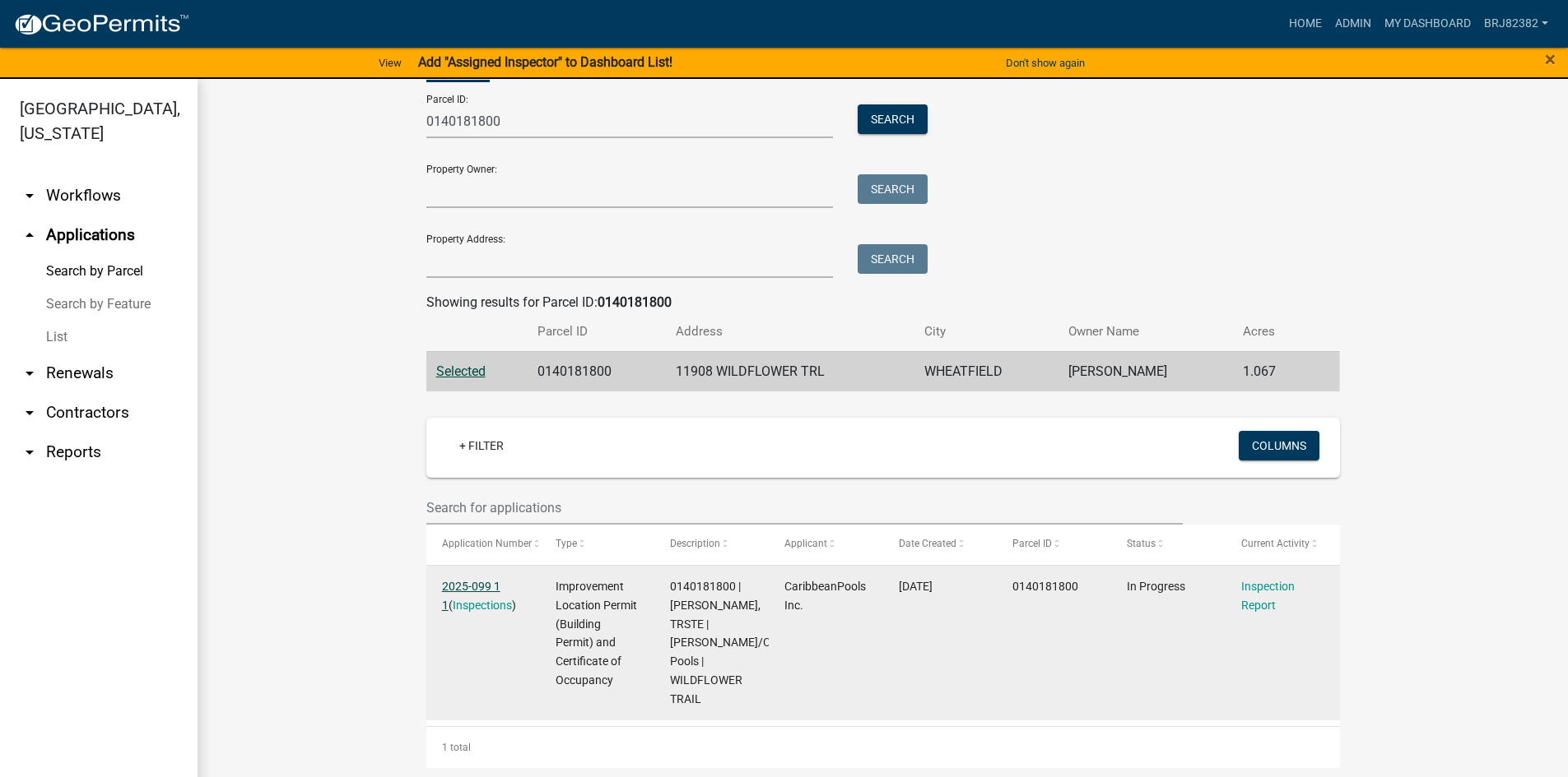
click at [476, 580] on link "2025-099 1 1" at bounding box center [471, 596] width 58 height 33
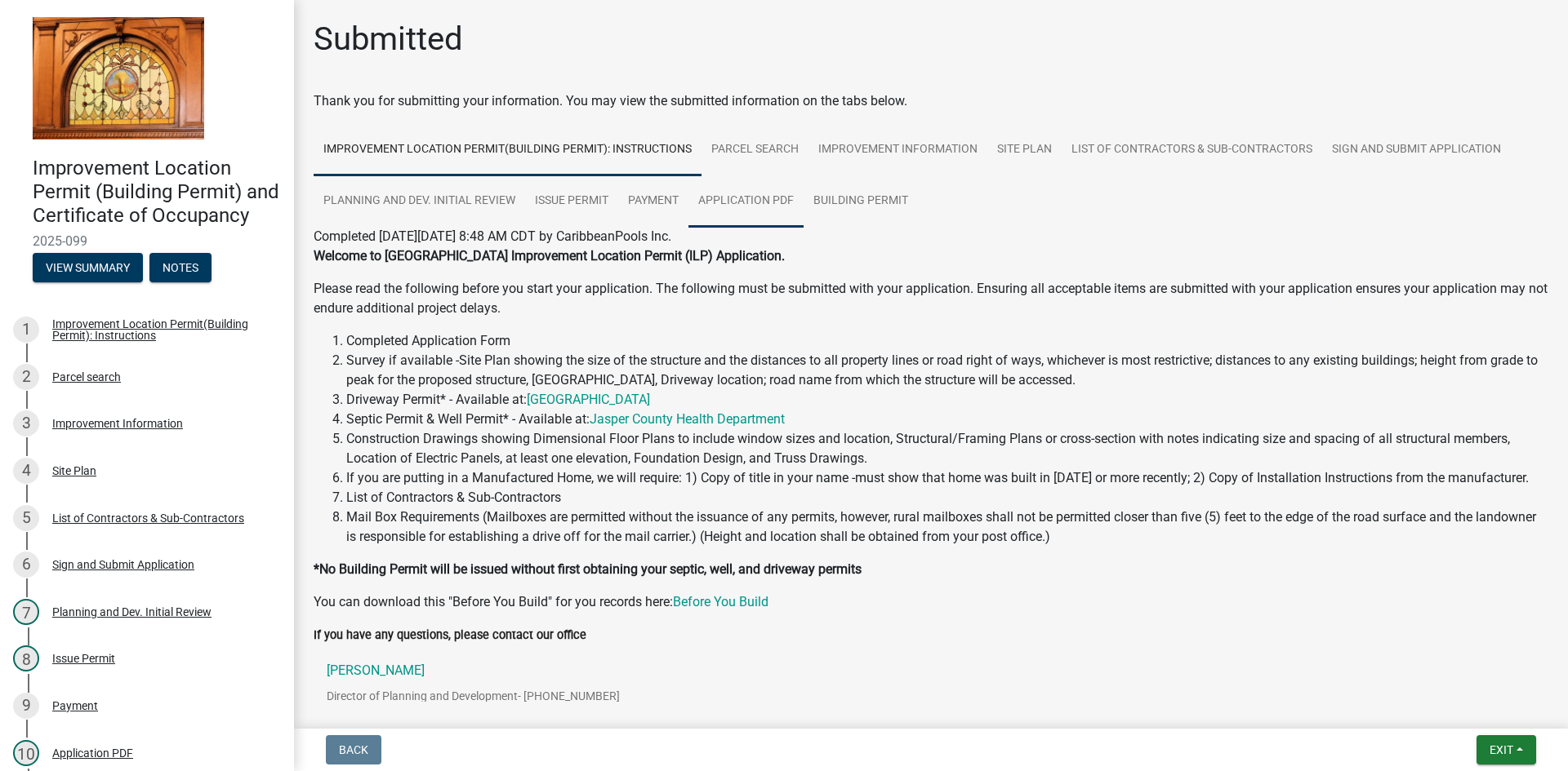
click at [737, 203] on link "Application PDF" at bounding box center [746, 201] width 115 height 52
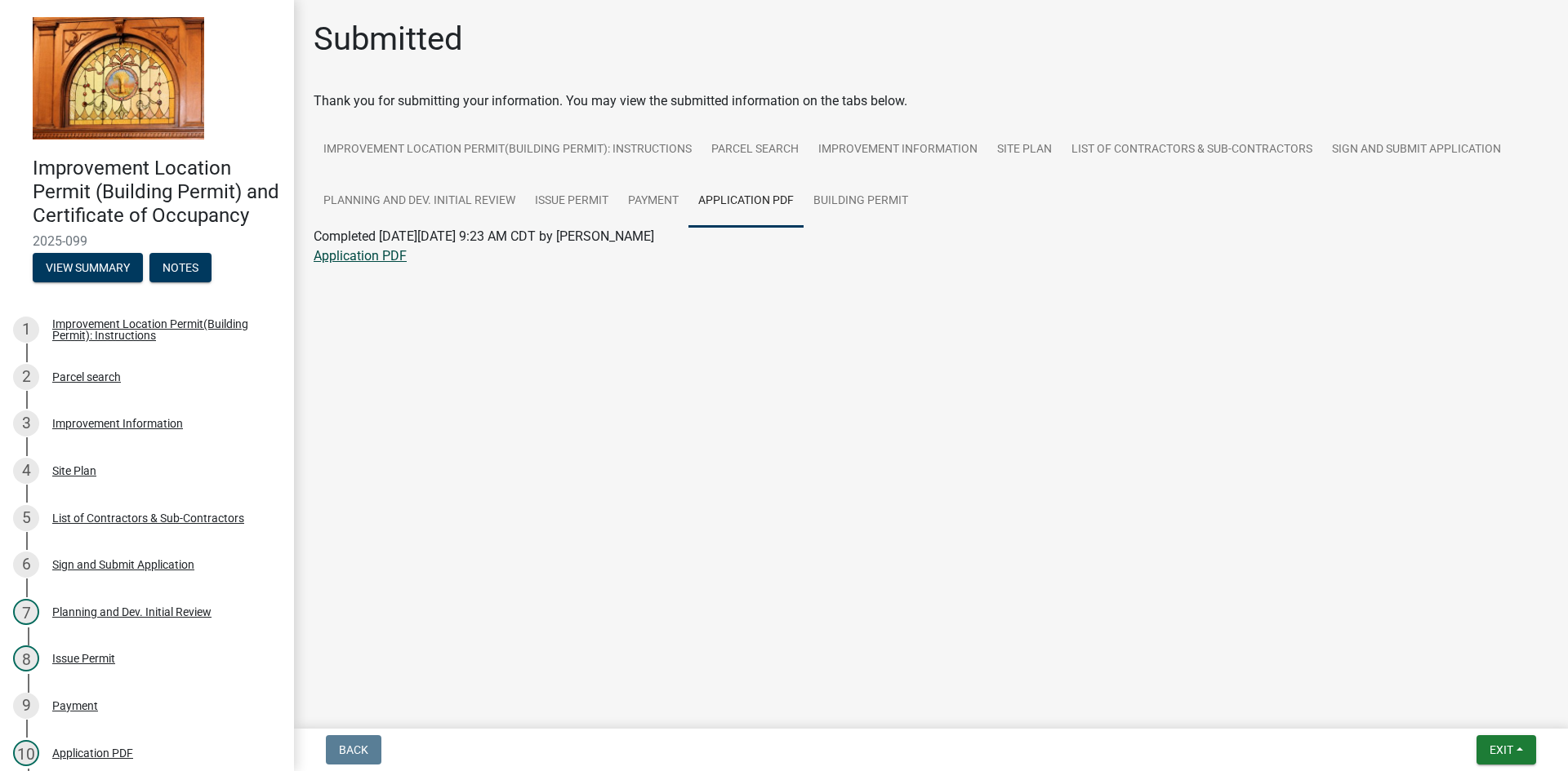
click at [339, 259] on link "Application PDF" at bounding box center [360, 255] width 93 height 15
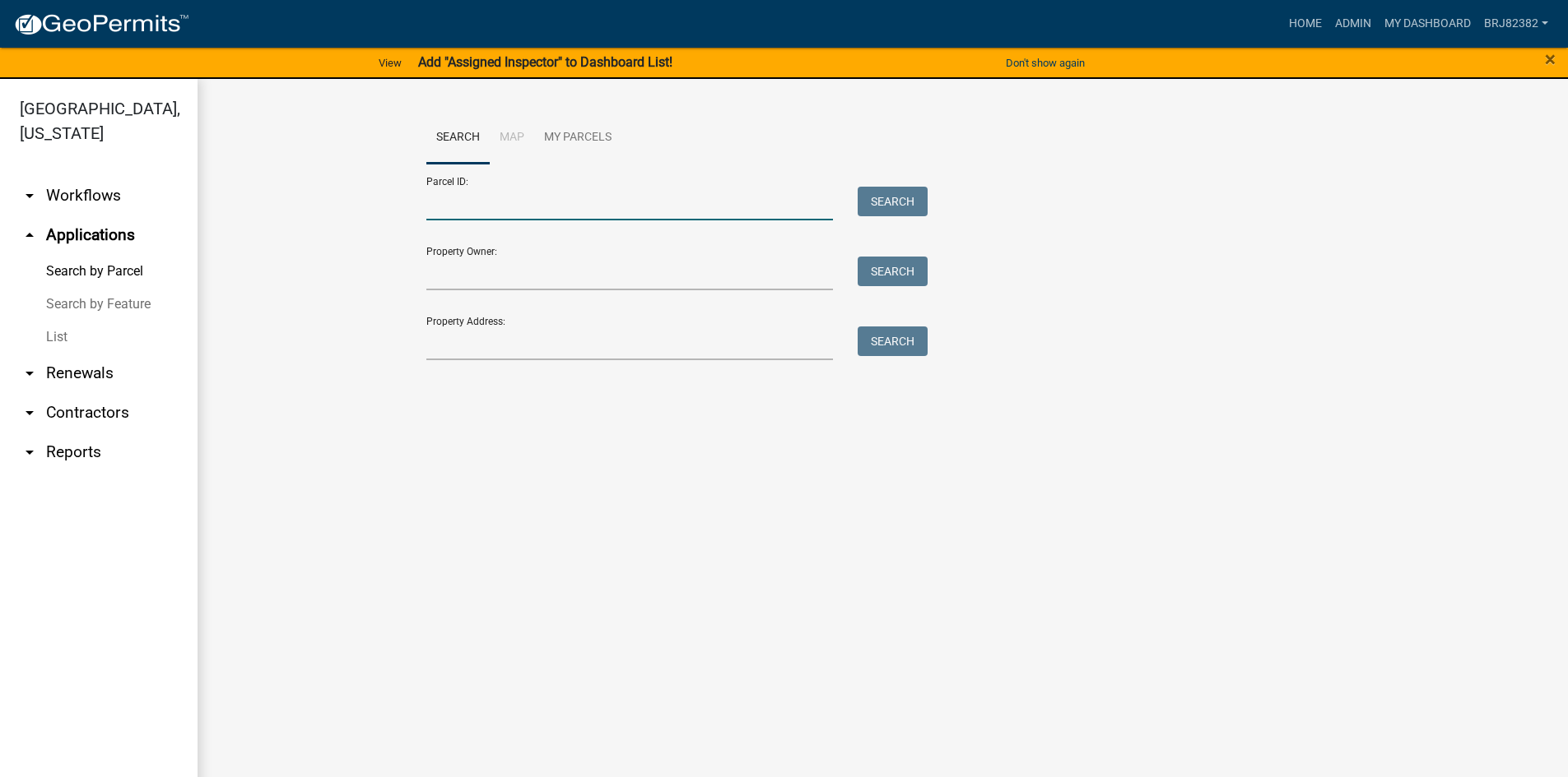
click at [449, 210] on input "Parcel ID:" at bounding box center [630, 203] width 408 height 33
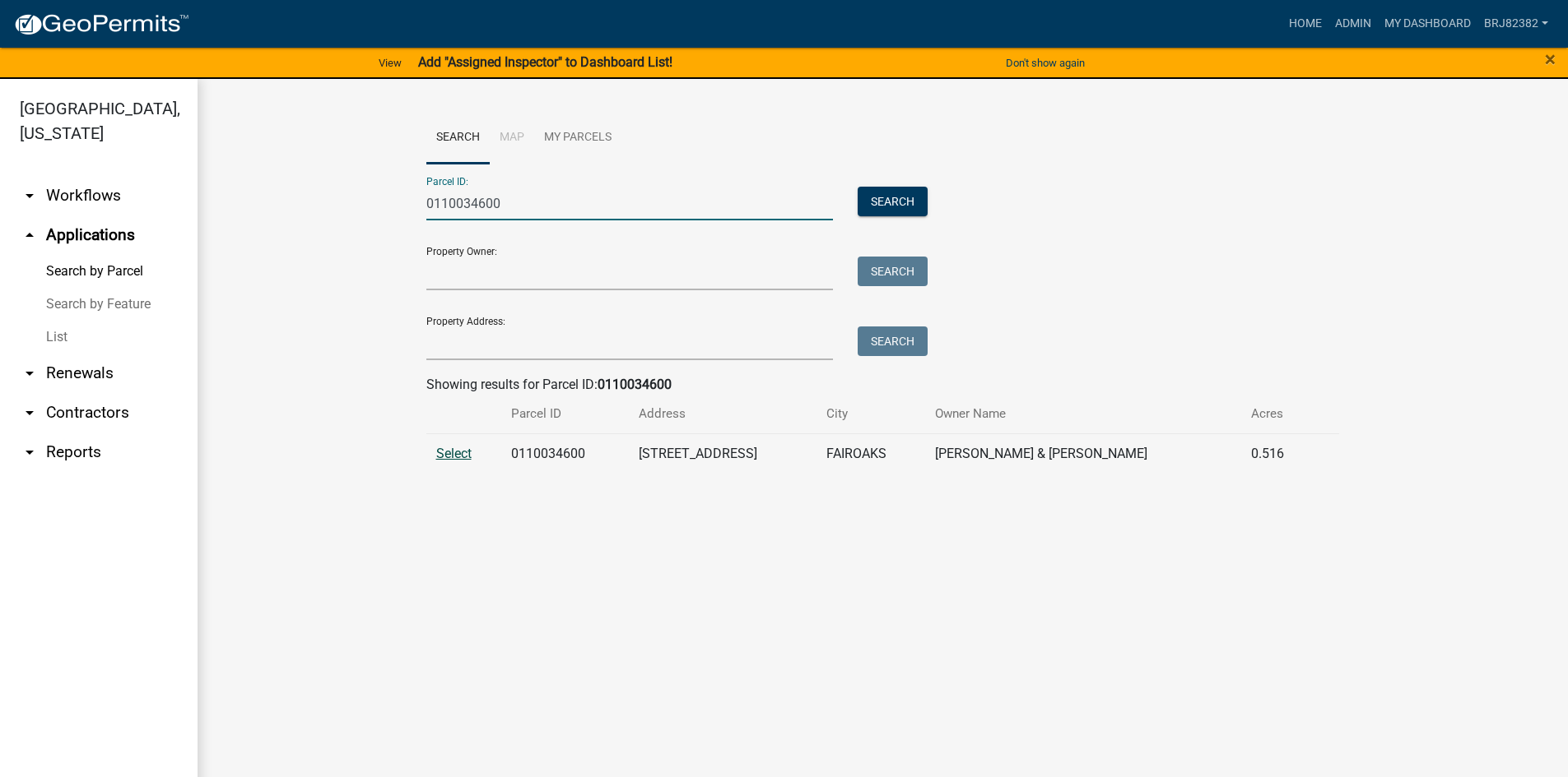
type input "0110034600"
click at [472, 460] on span "Select" at bounding box center [454, 454] width 35 height 15
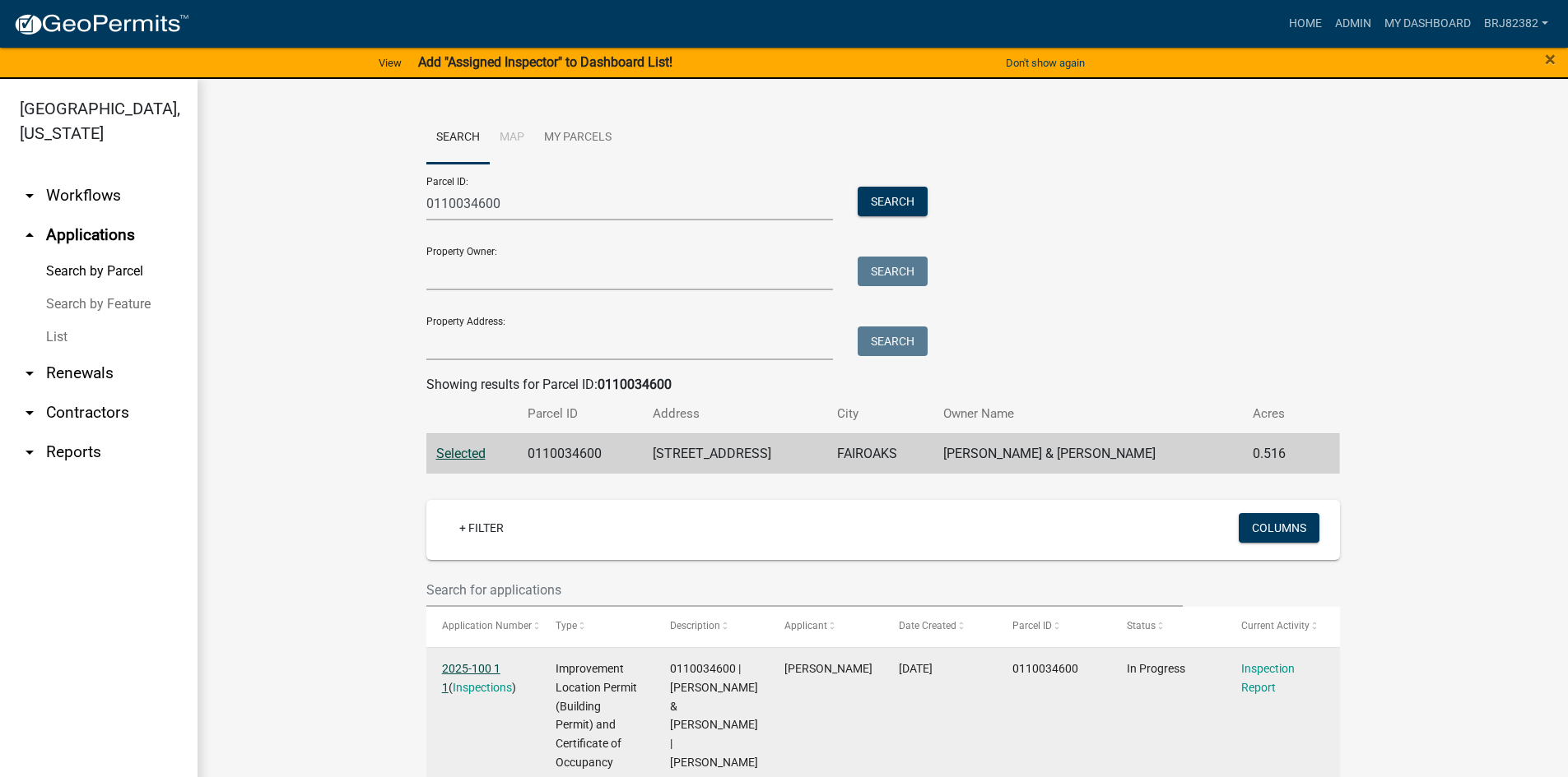
click at [447, 664] on link "2025-100 1 1" at bounding box center [471, 678] width 58 height 33
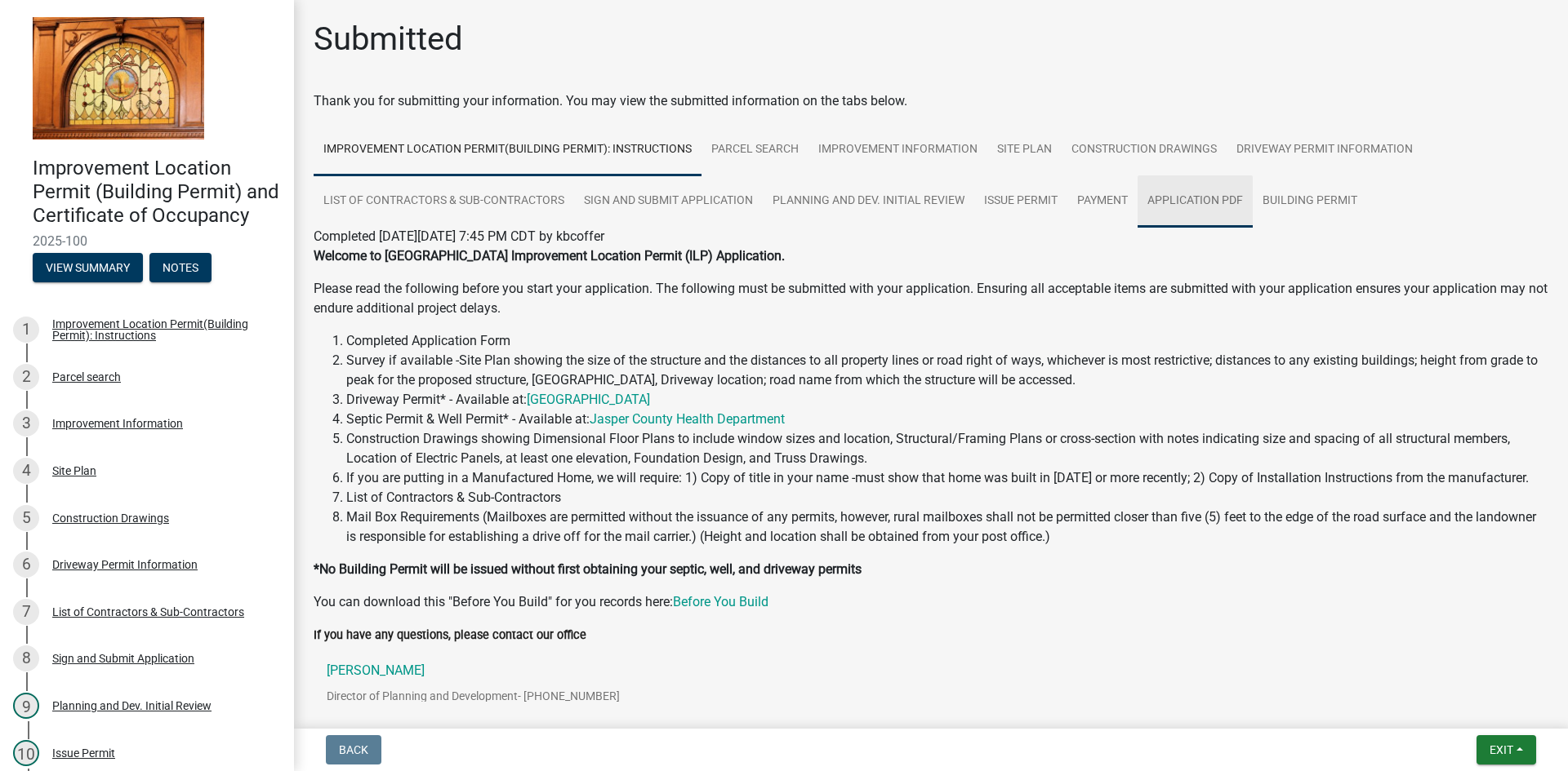
click at [1203, 189] on link "Application PDF" at bounding box center [1195, 201] width 115 height 52
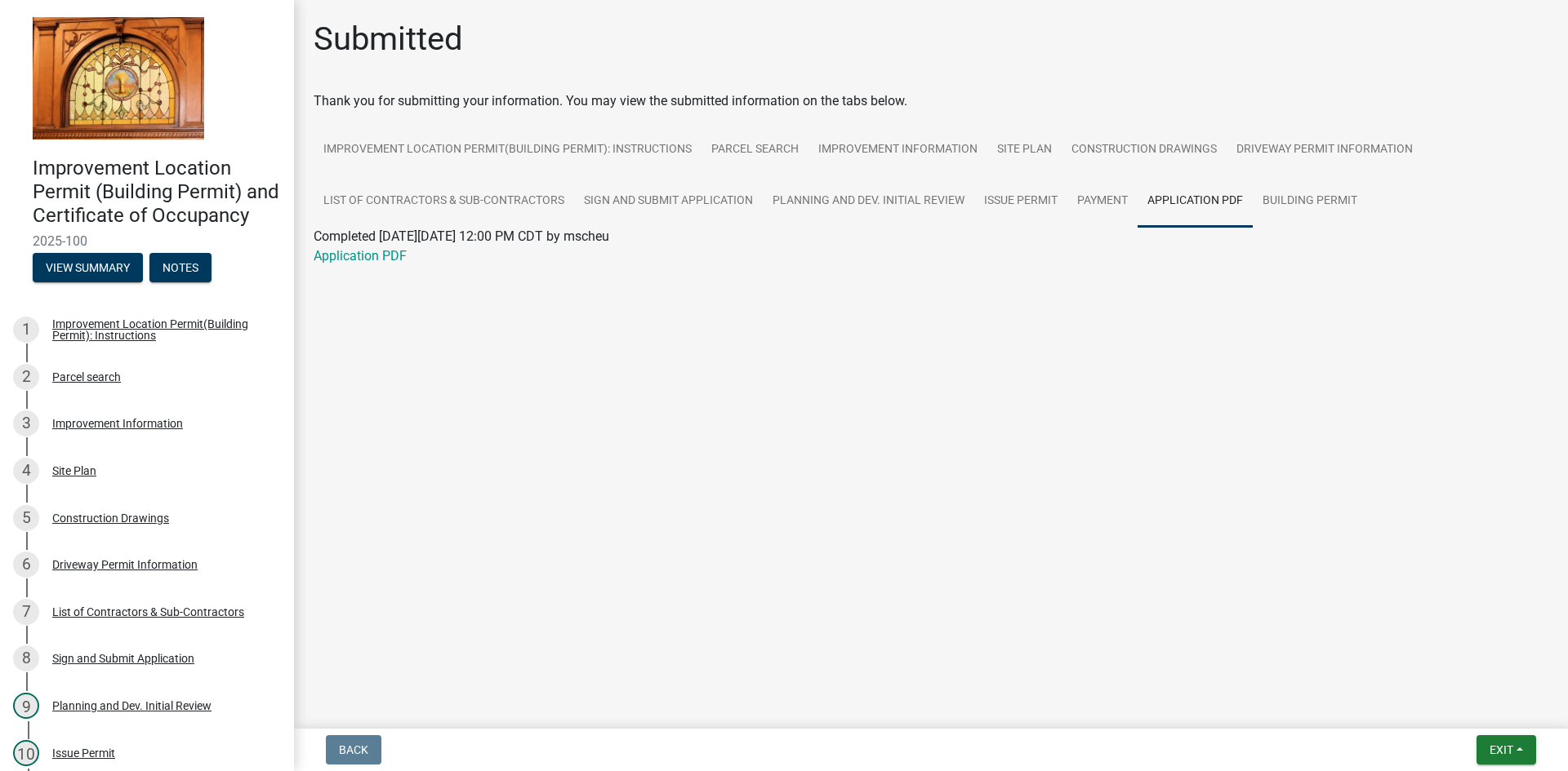
click at [363, 264] on div "Application PDF" at bounding box center [931, 256] width 1259 height 20
click at [349, 250] on link "Application PDF" at bounding box center [360, 255] width 93 height 15
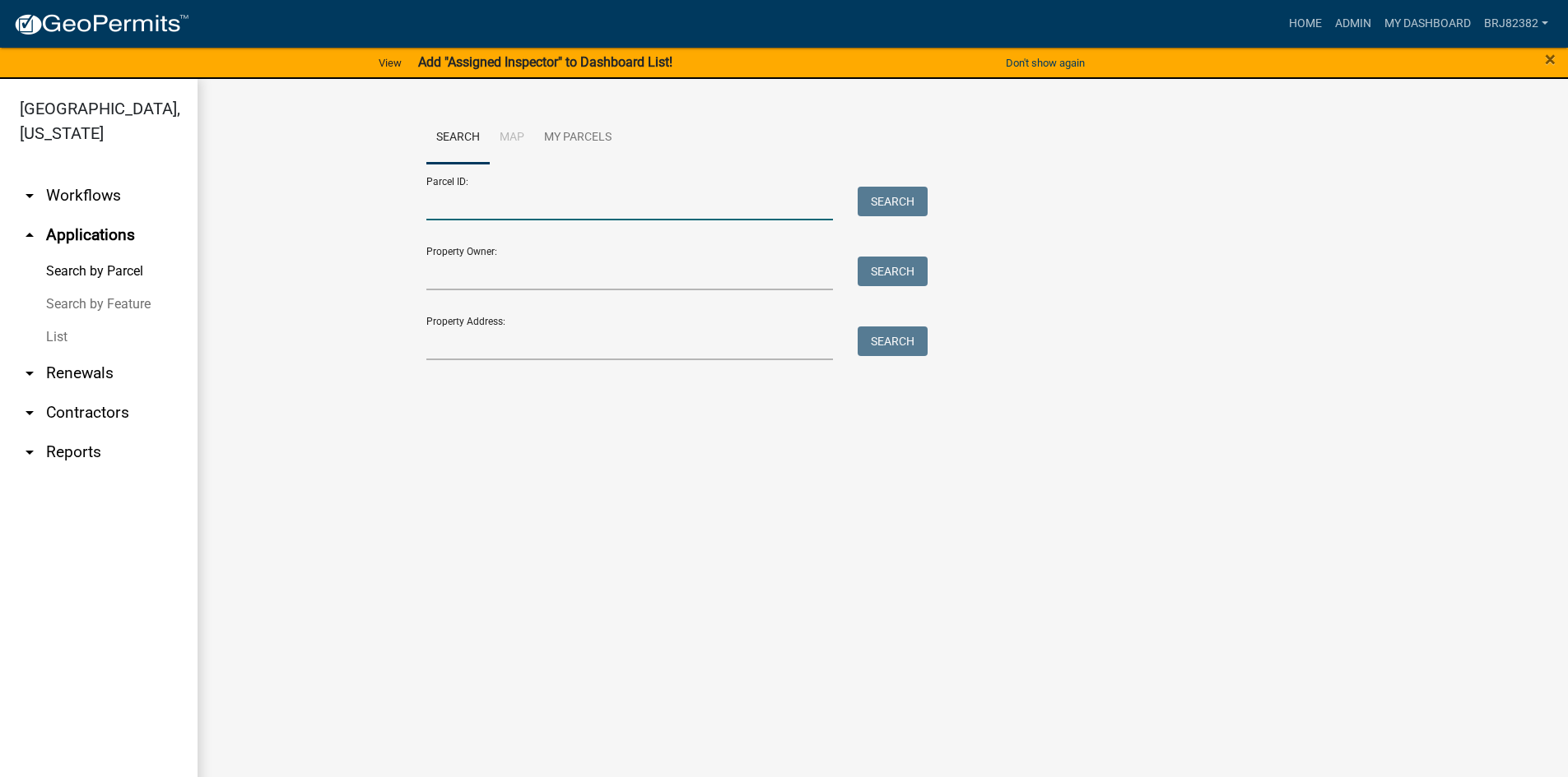
click at [469, 197] on input "Parcel ID:" at bounding box center [630, 203] width 408 height 33
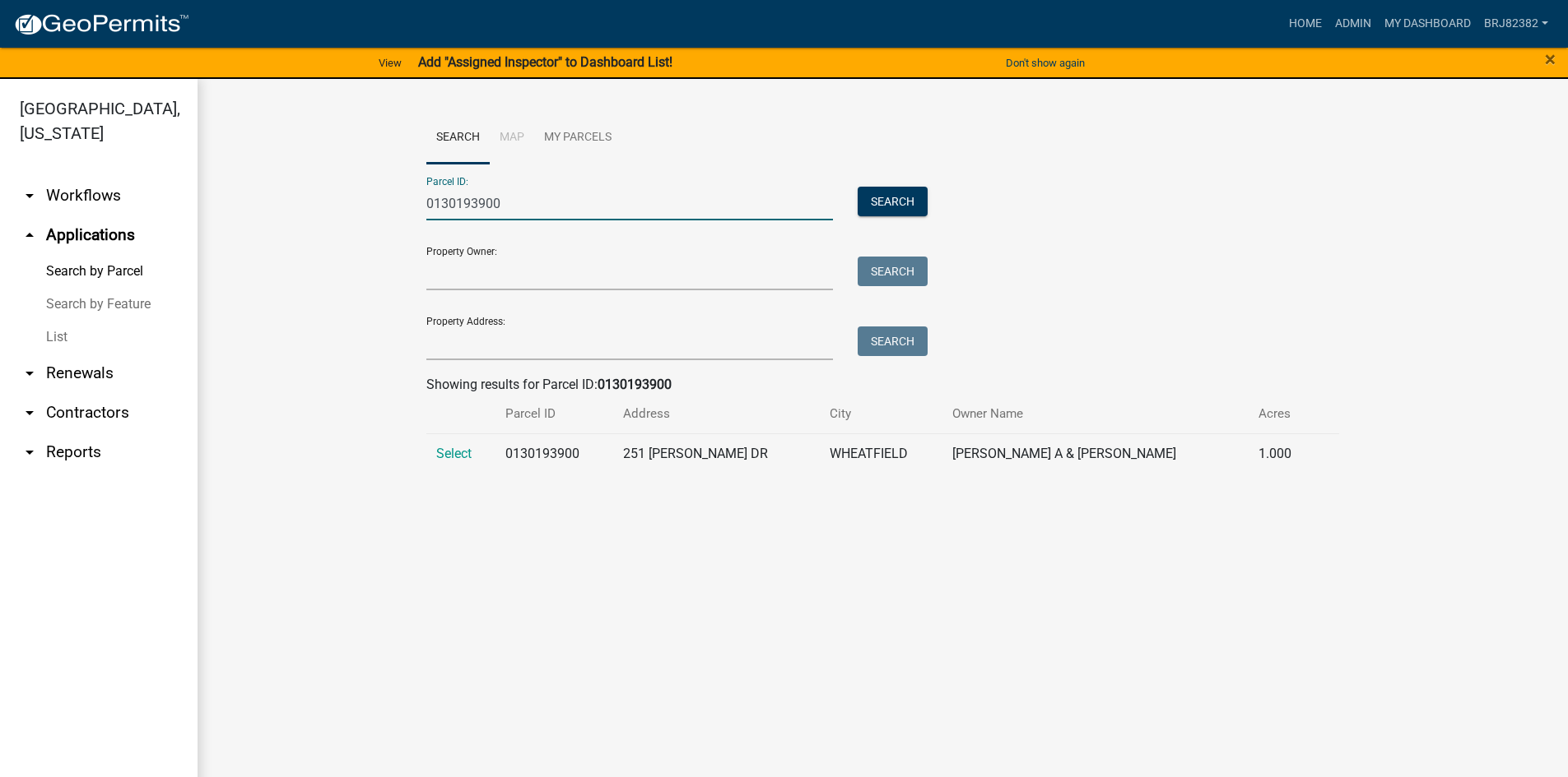
type input "0130193900"
click at [465, 463] on td "Select" at bounding box center [460, 454] width 69 height 40
click at [465, 460] on span "Select" at bounding box center [454, 454] width 35 height 15
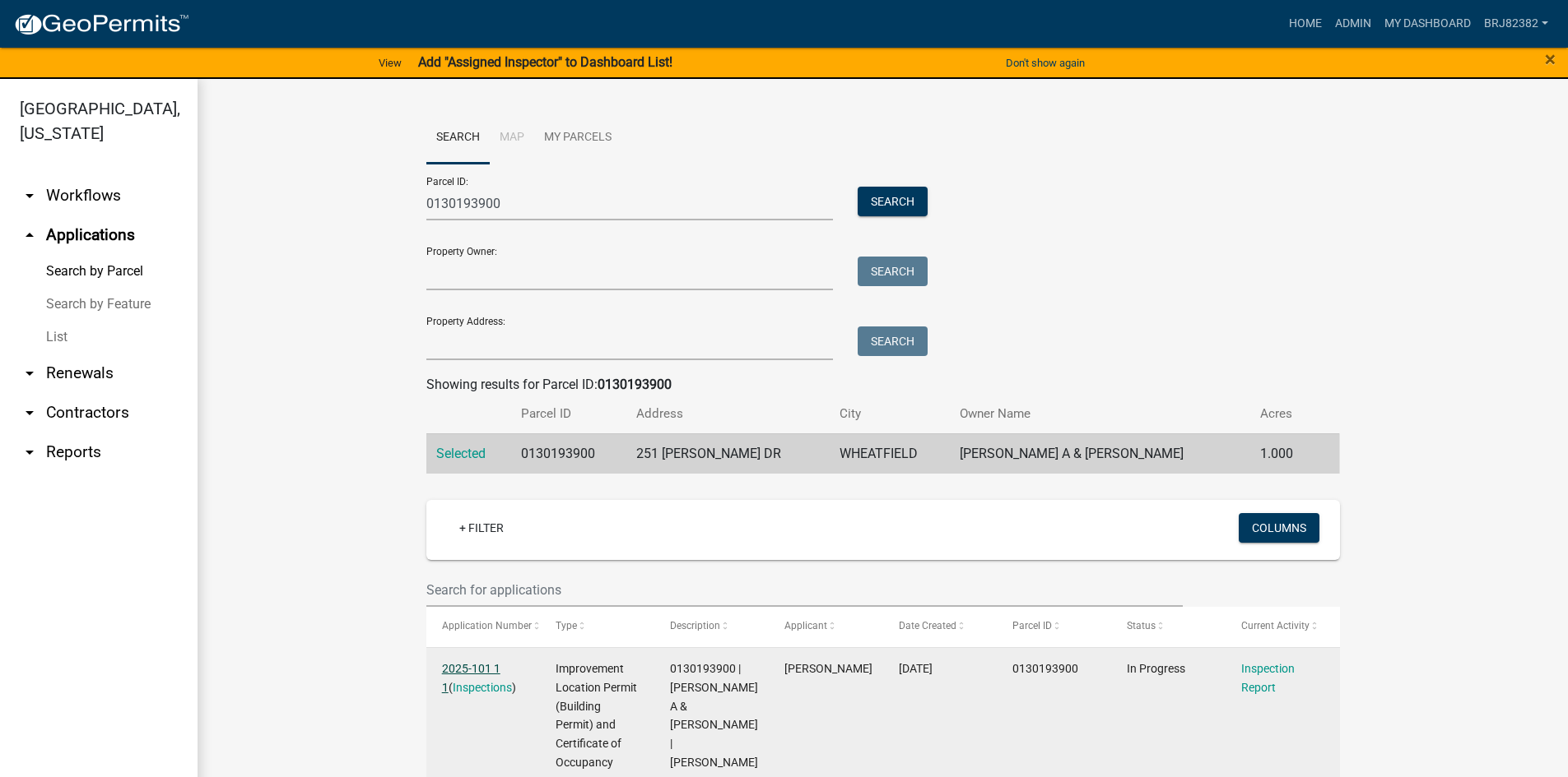
click at [460, 672] on link "2025-101 1 1" at bounding box center [471, 678] width 58 height 33
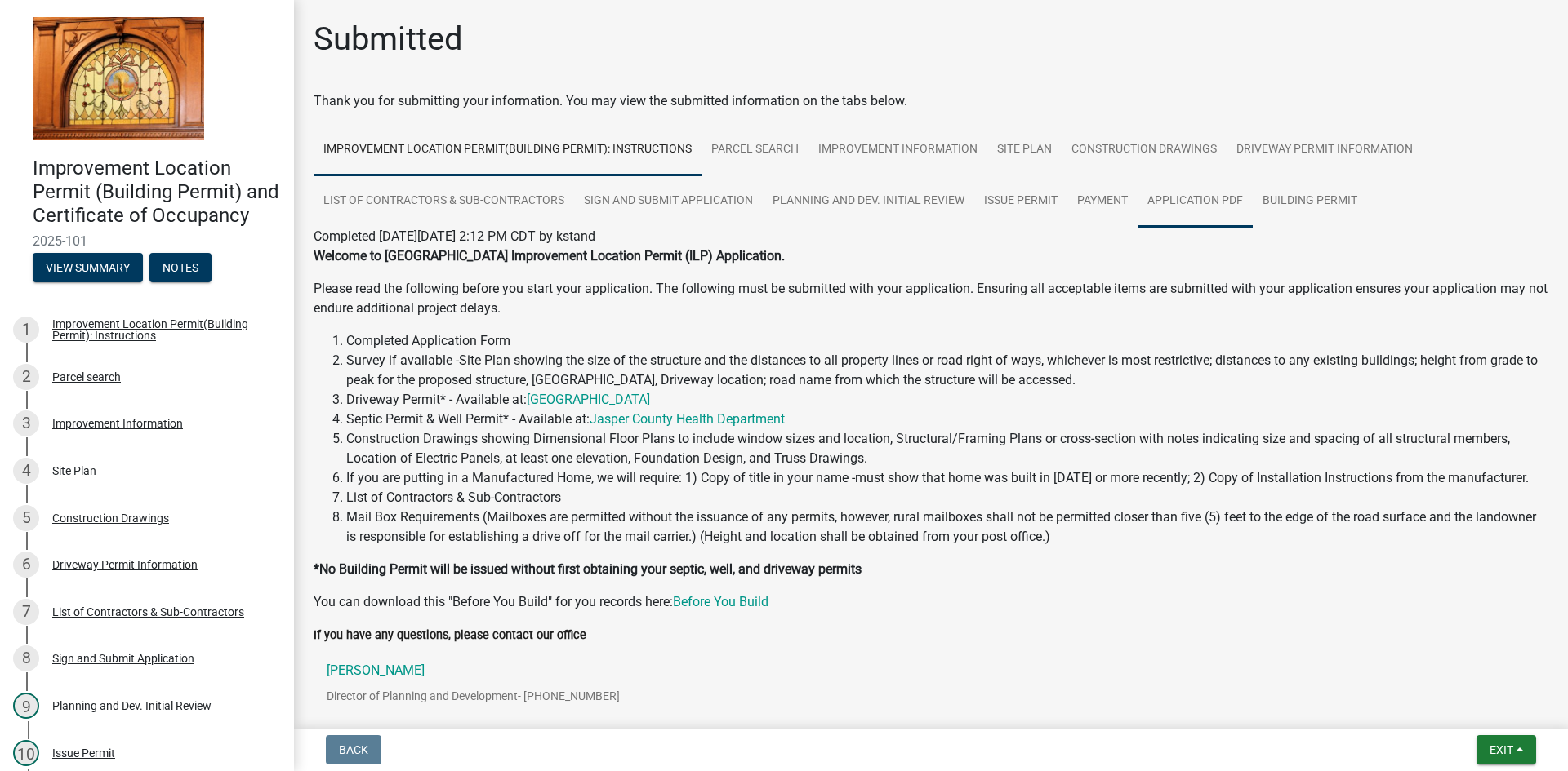
drag, startPoint x: 1213, startPoint y: 195, endPoint x: 1154, endPoint y: 208, distance: 60.4
click at [1214, 195] on link "Application PDF" at bounding box center [1195, 201] width 115 height 52
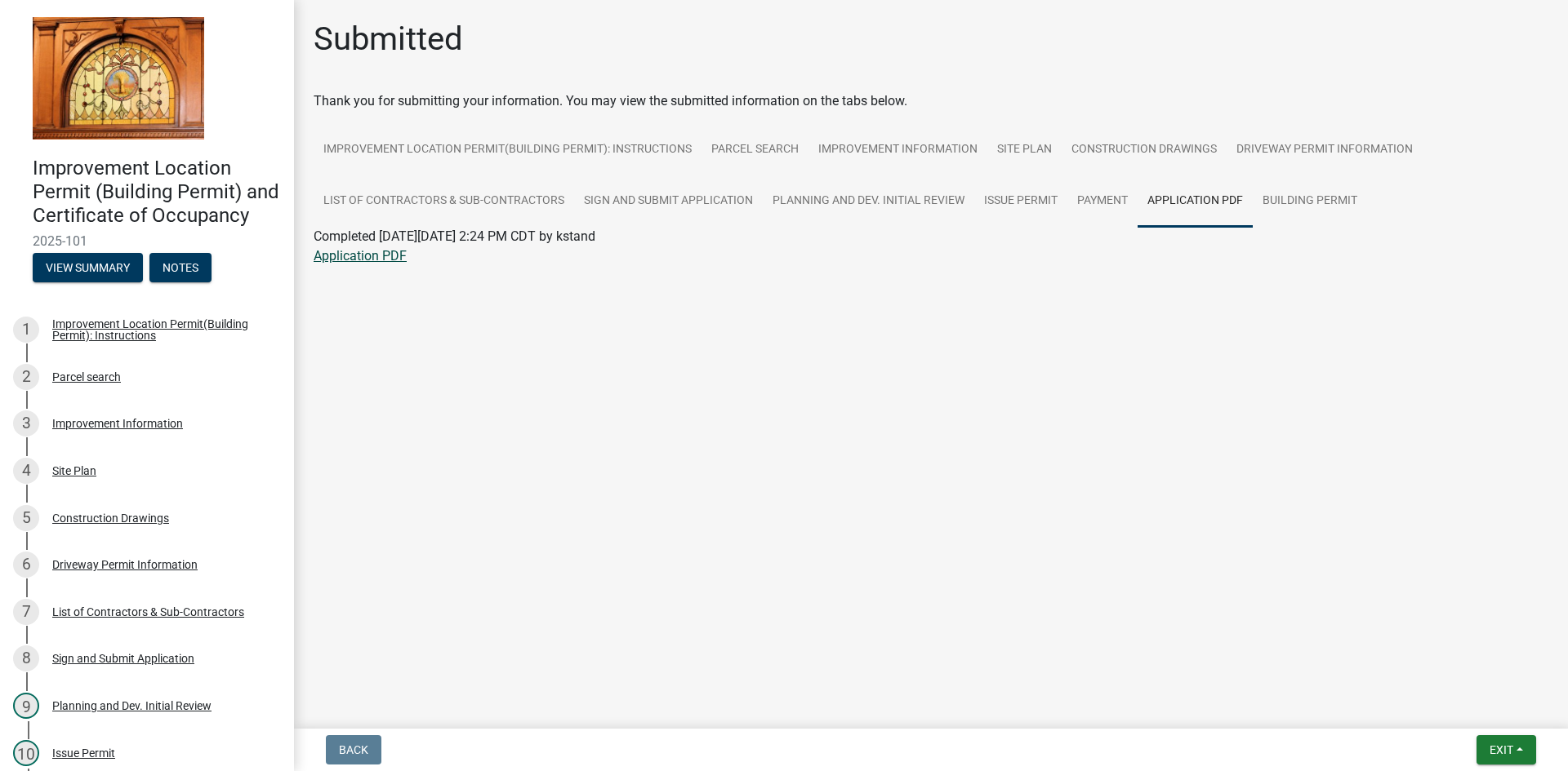
click at [357, 257] on link "Application PDF" at bounding box center [360, 255] width 93 height 15
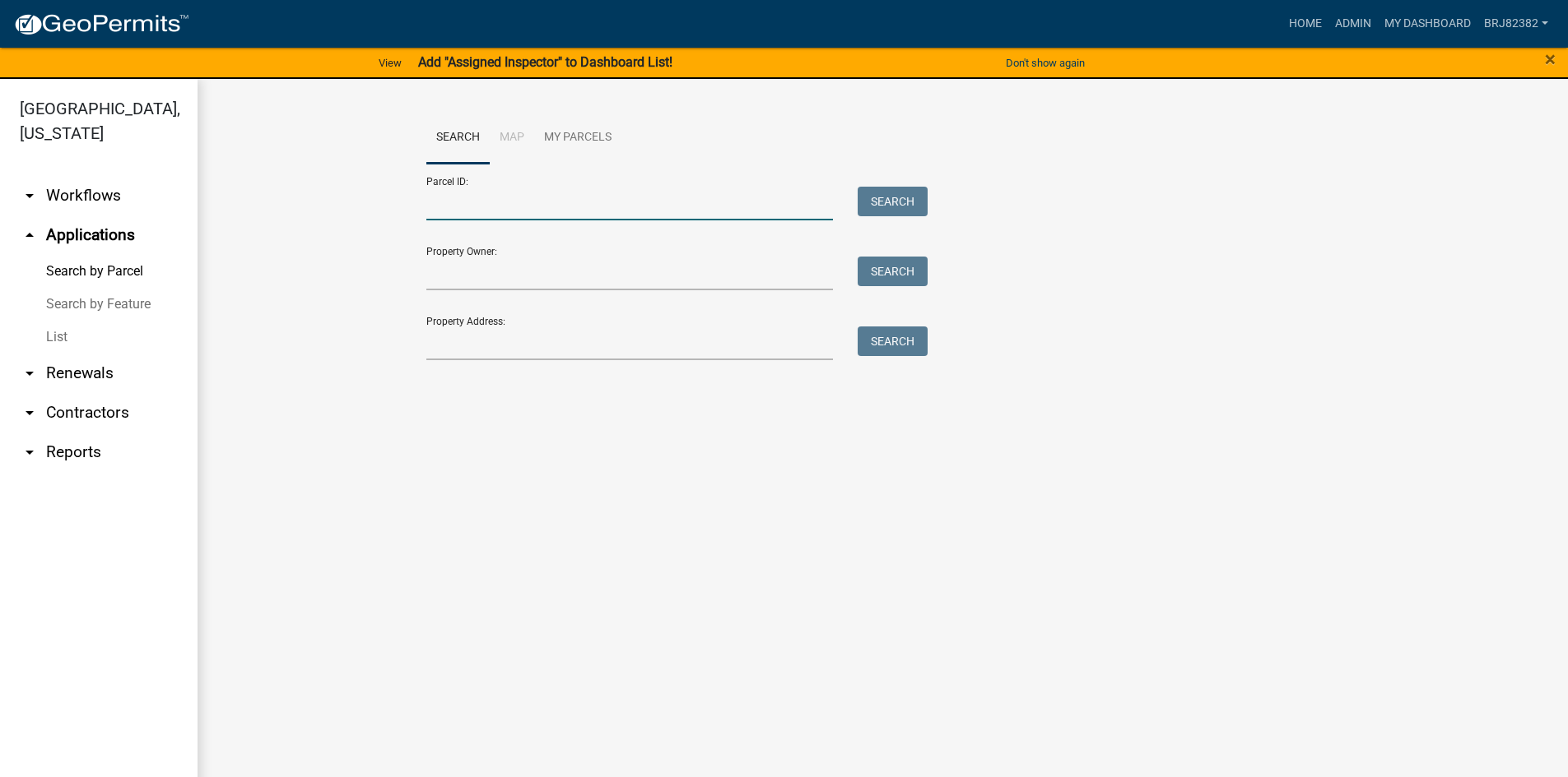
click at [548, 206] on input "Parcel ID:" at bounding box center [630, 203] width 408 height 33
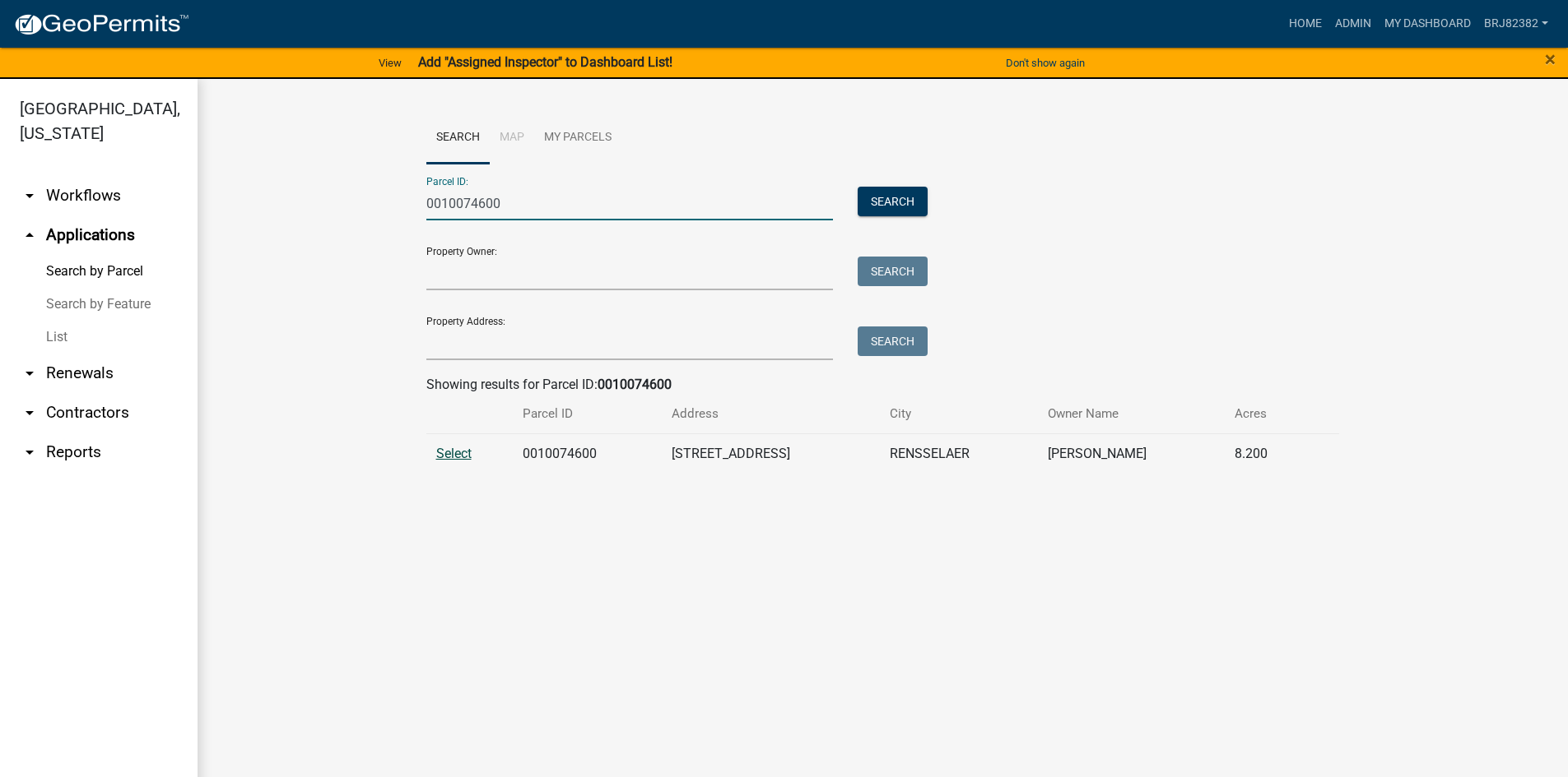
type input "0010074600"
click at [460, 458] on span "Select" at bounding box center [454, 454] width 35 height 15
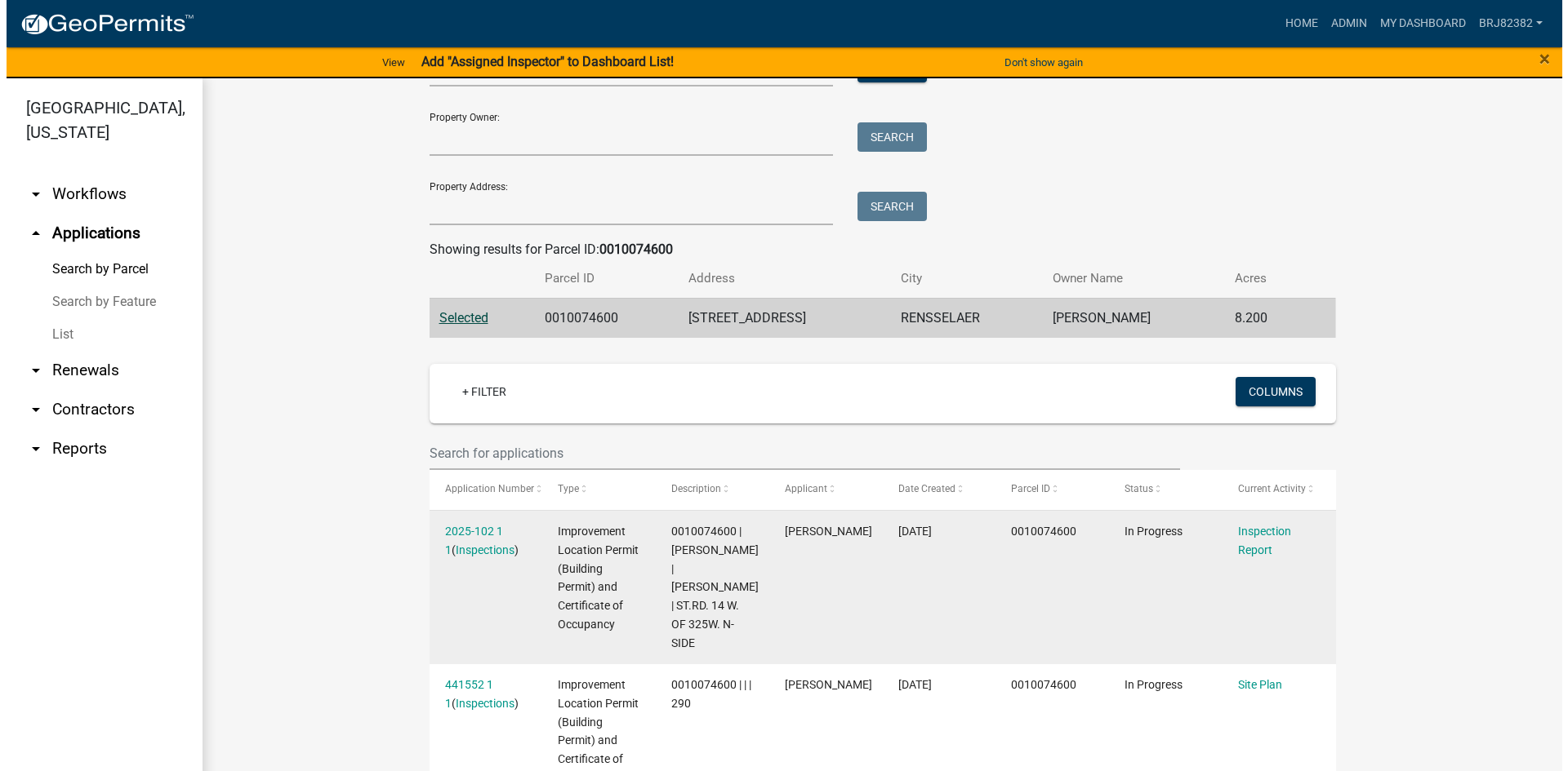
scroll to position [163, 0]
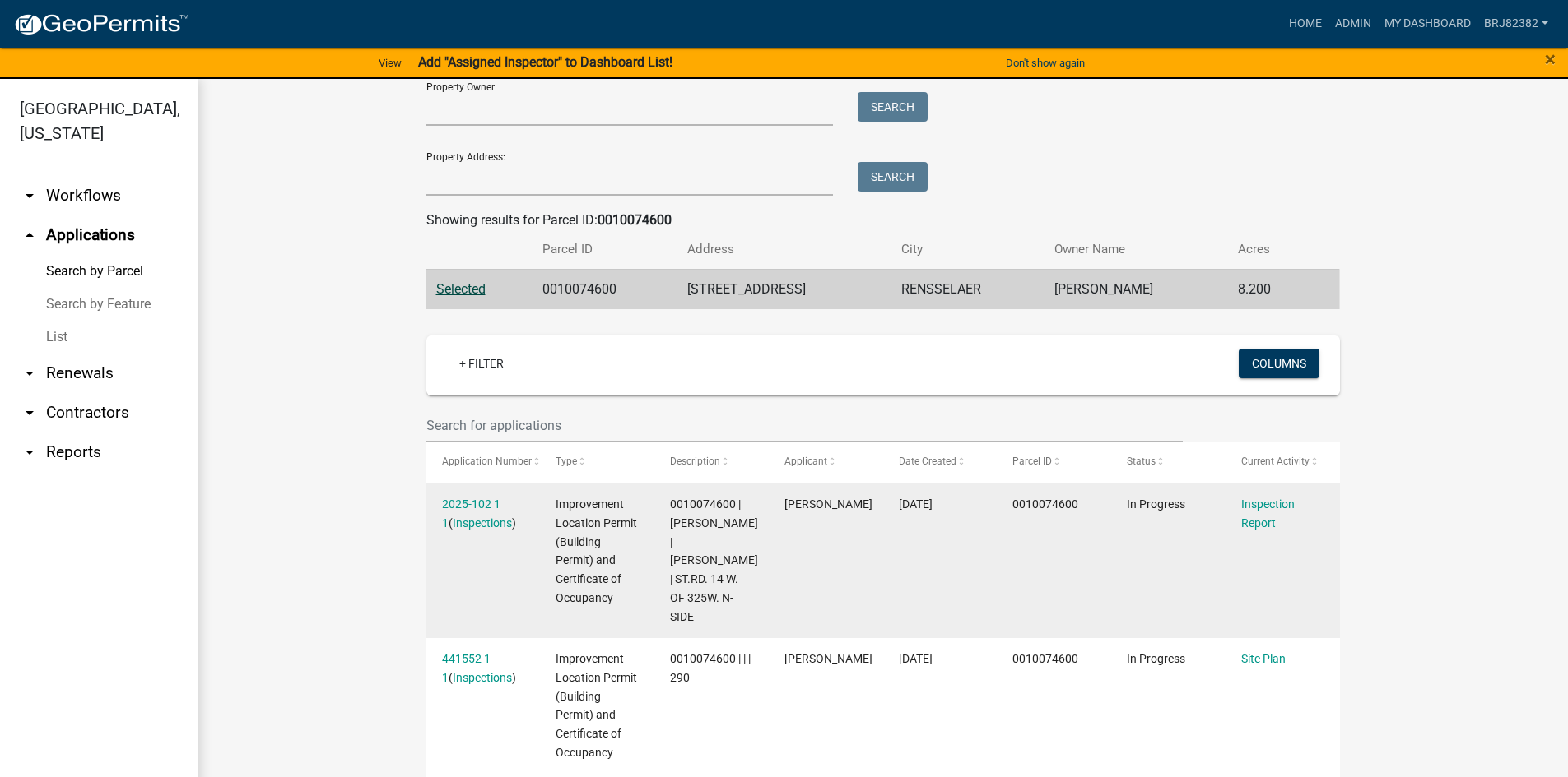
drag, startPoint x: 457, startPoint y: 506, endPoint x: 501, endPoint y: 529, distance: 49.6
click at [457, 506] on link "2025-102 1 1" at bounding box center [471, 514] width 58 height 33
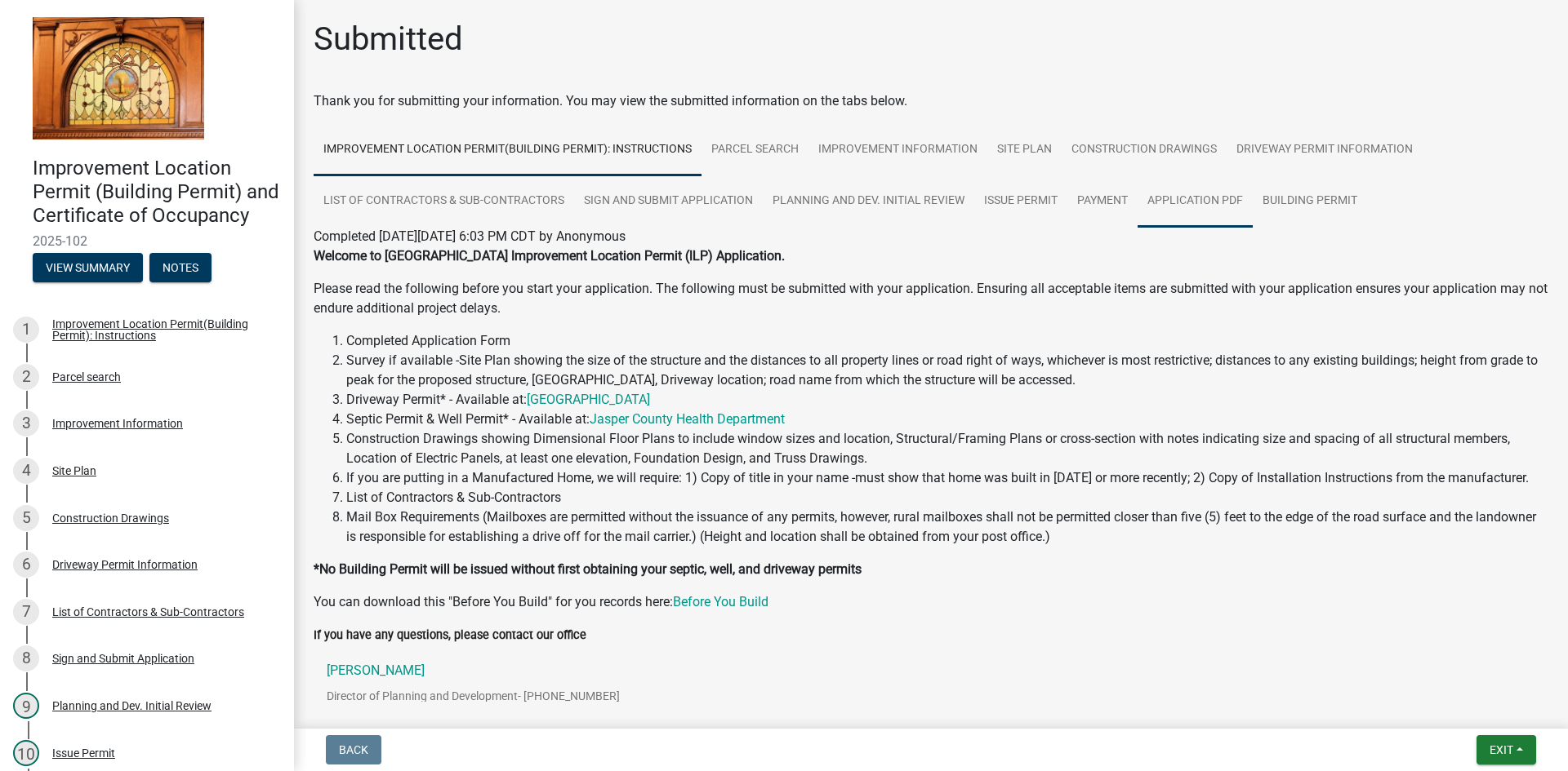
click at [1194, 206] on link "Application PDF" at bounding box center [1195, 201] width 115 height 52
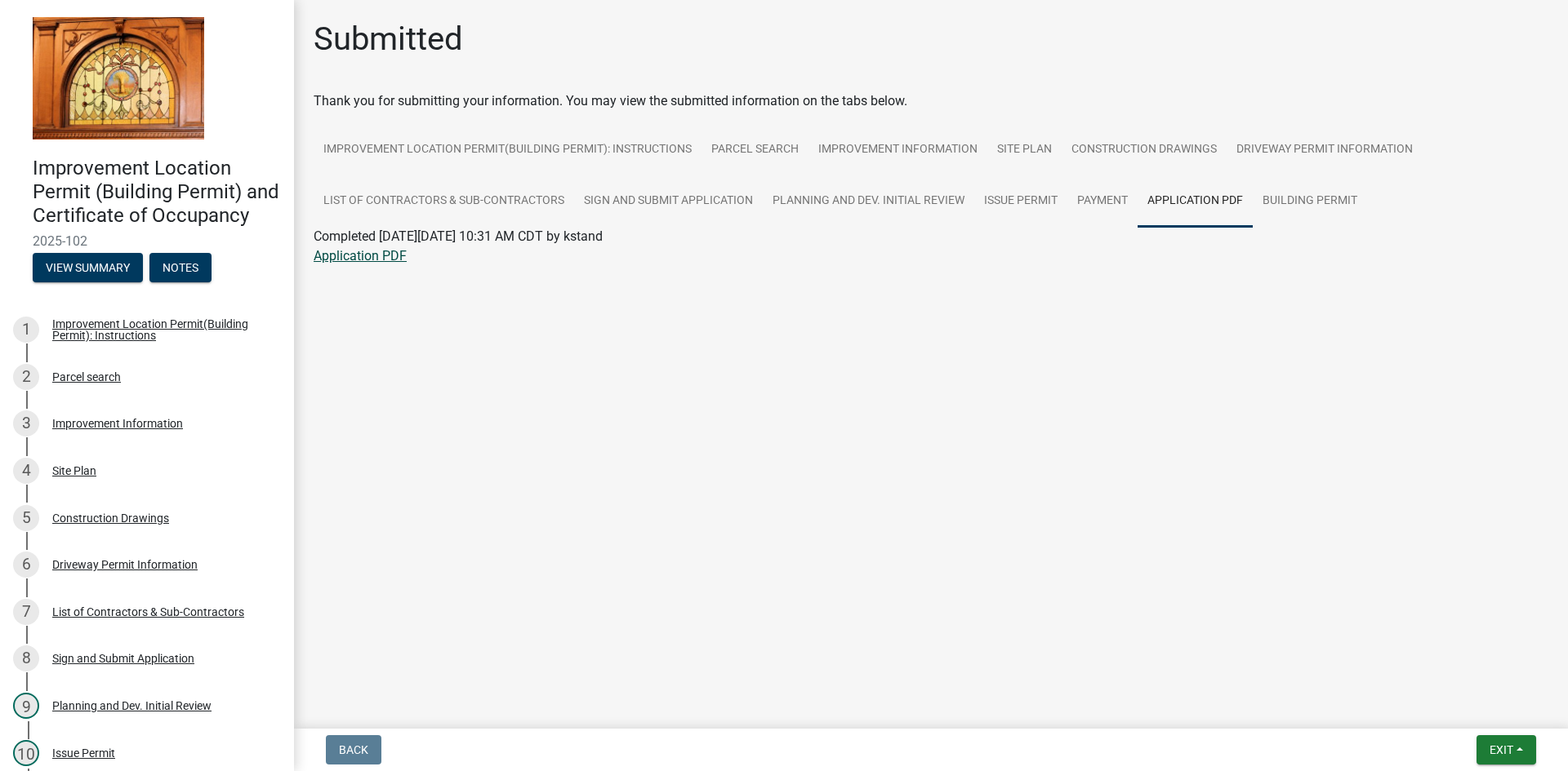
click at [380, 262] on link "Application PDF" at bounding box center [360, 255] width 93 height 15
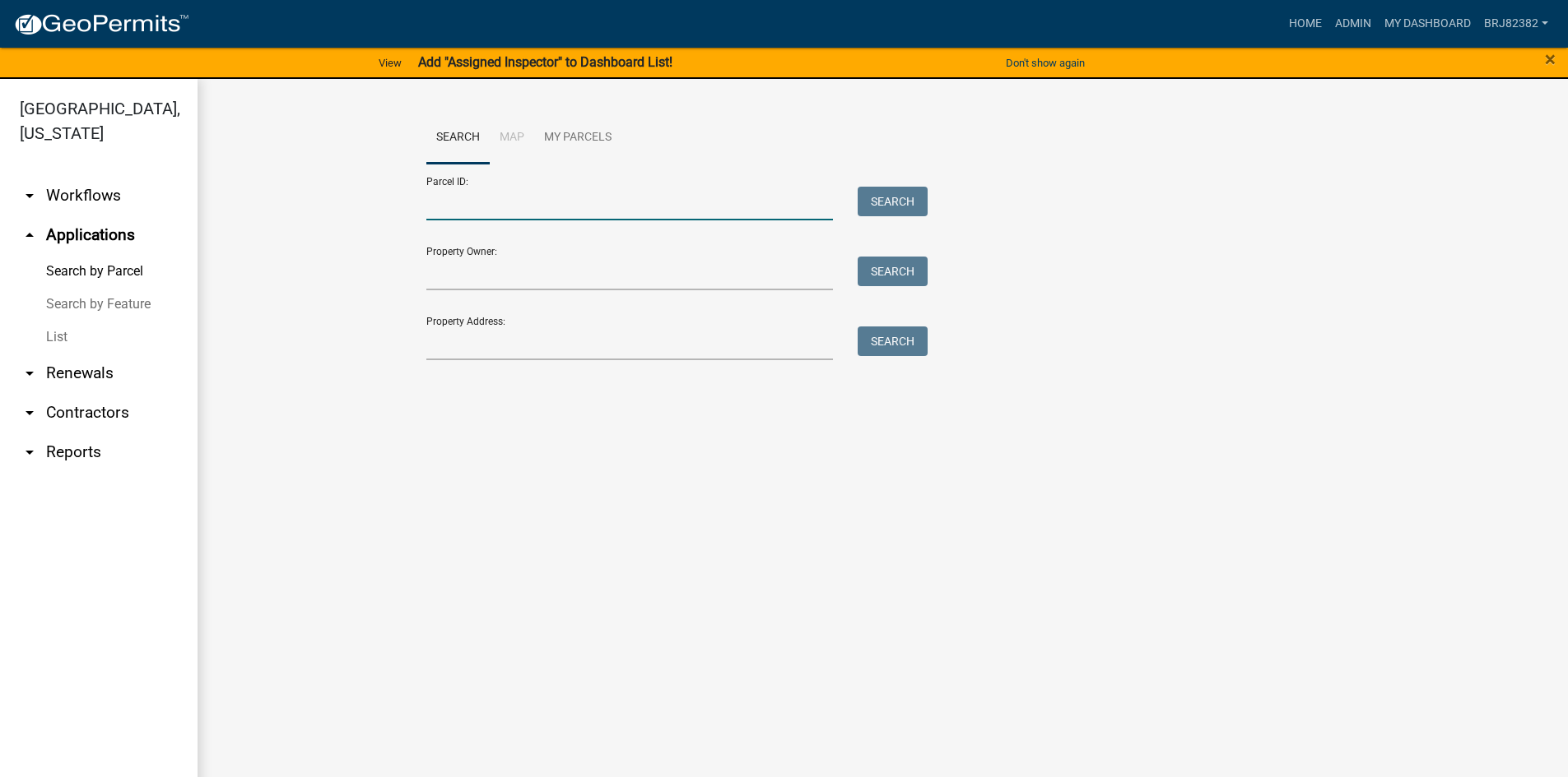
click at [472, 207] on input "Parcel ID:" at bounding box center [630, 203] width 408 height 33
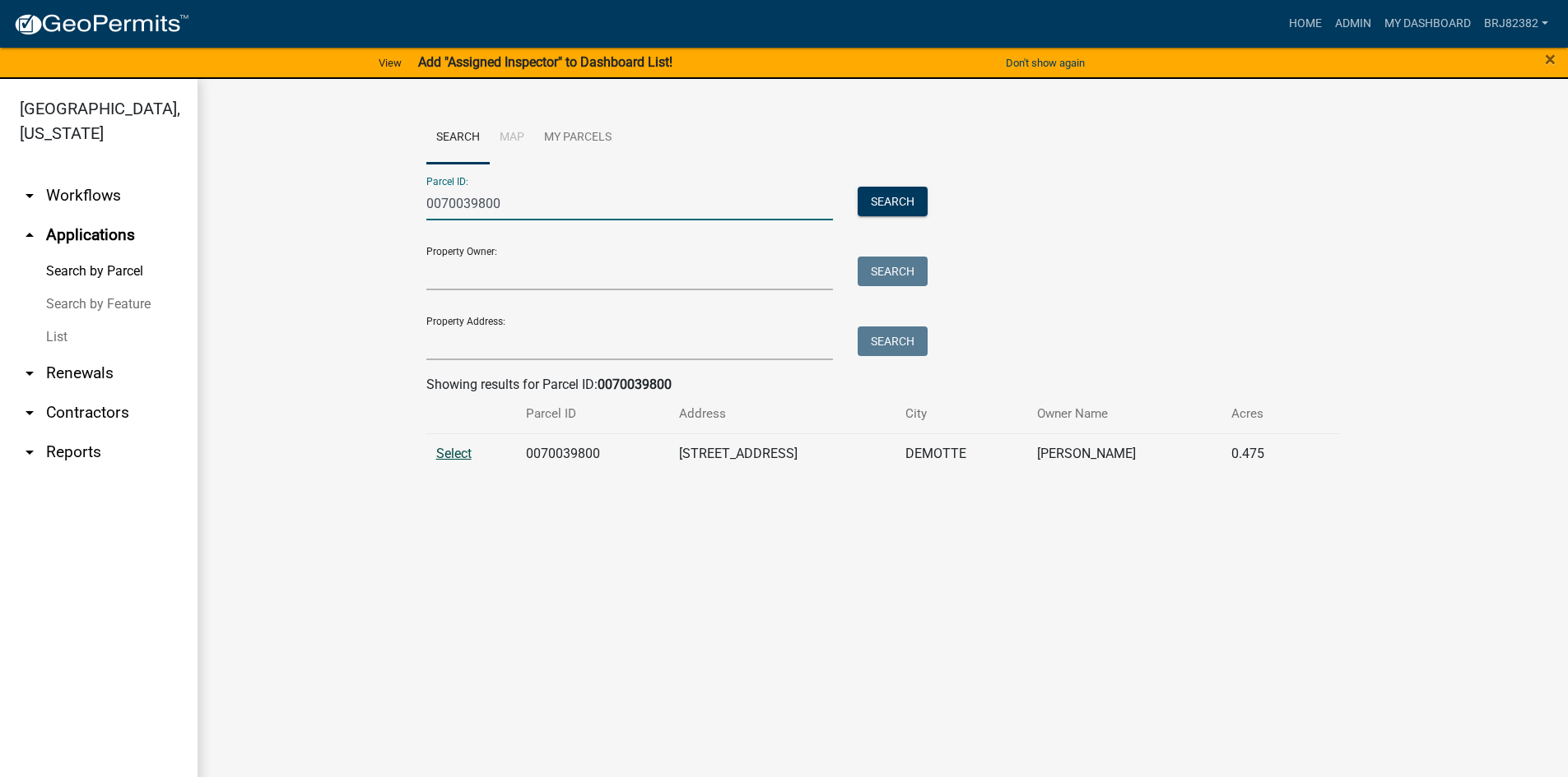
type input "0070039800"
click at [460, 455] on span "Select" at bounding box center [454, 454] width 35 height 15
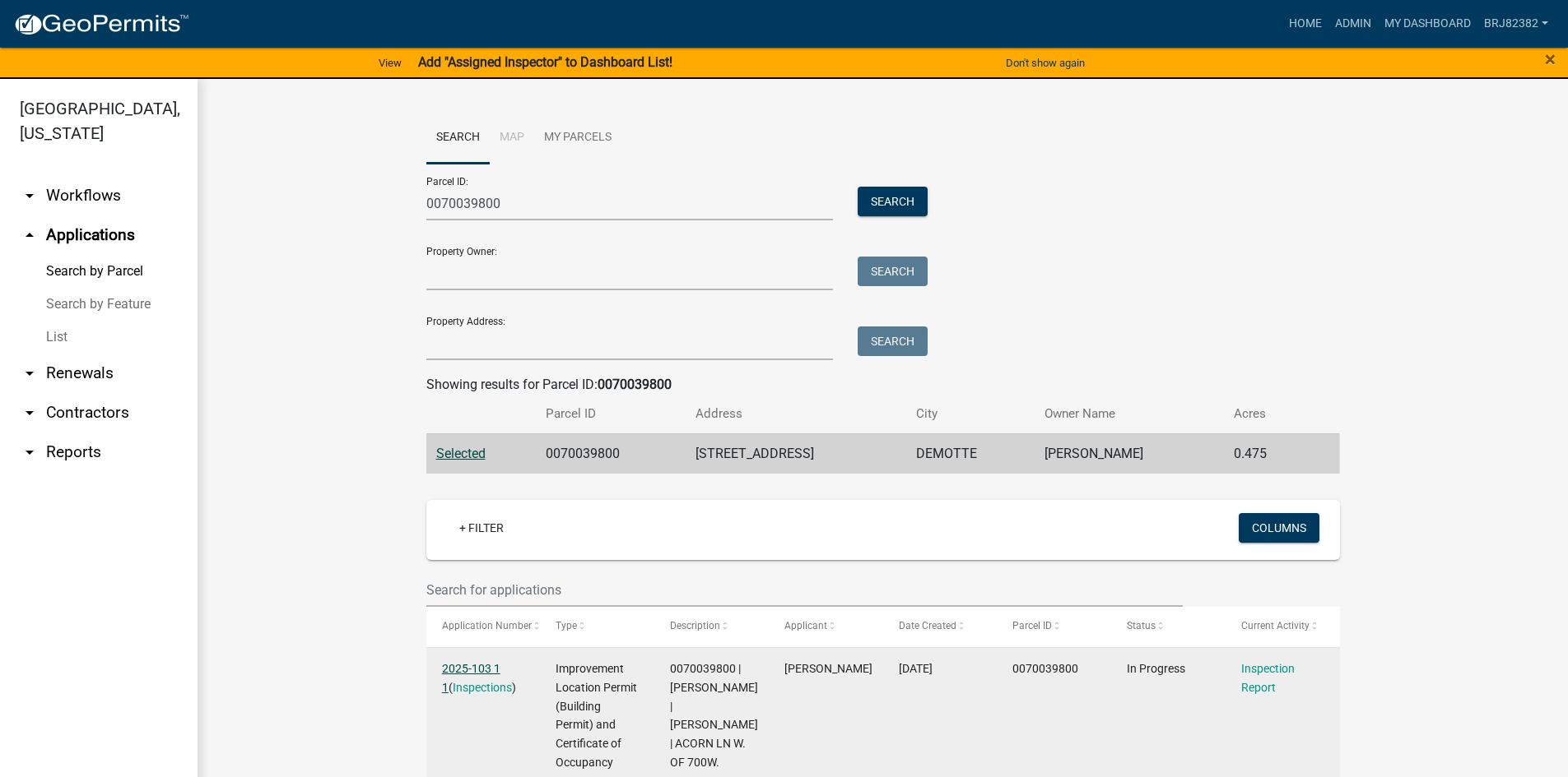
click at [472, 662] on link "2025-103 1 1" at bounding box center [471, 678] width 58 height 33
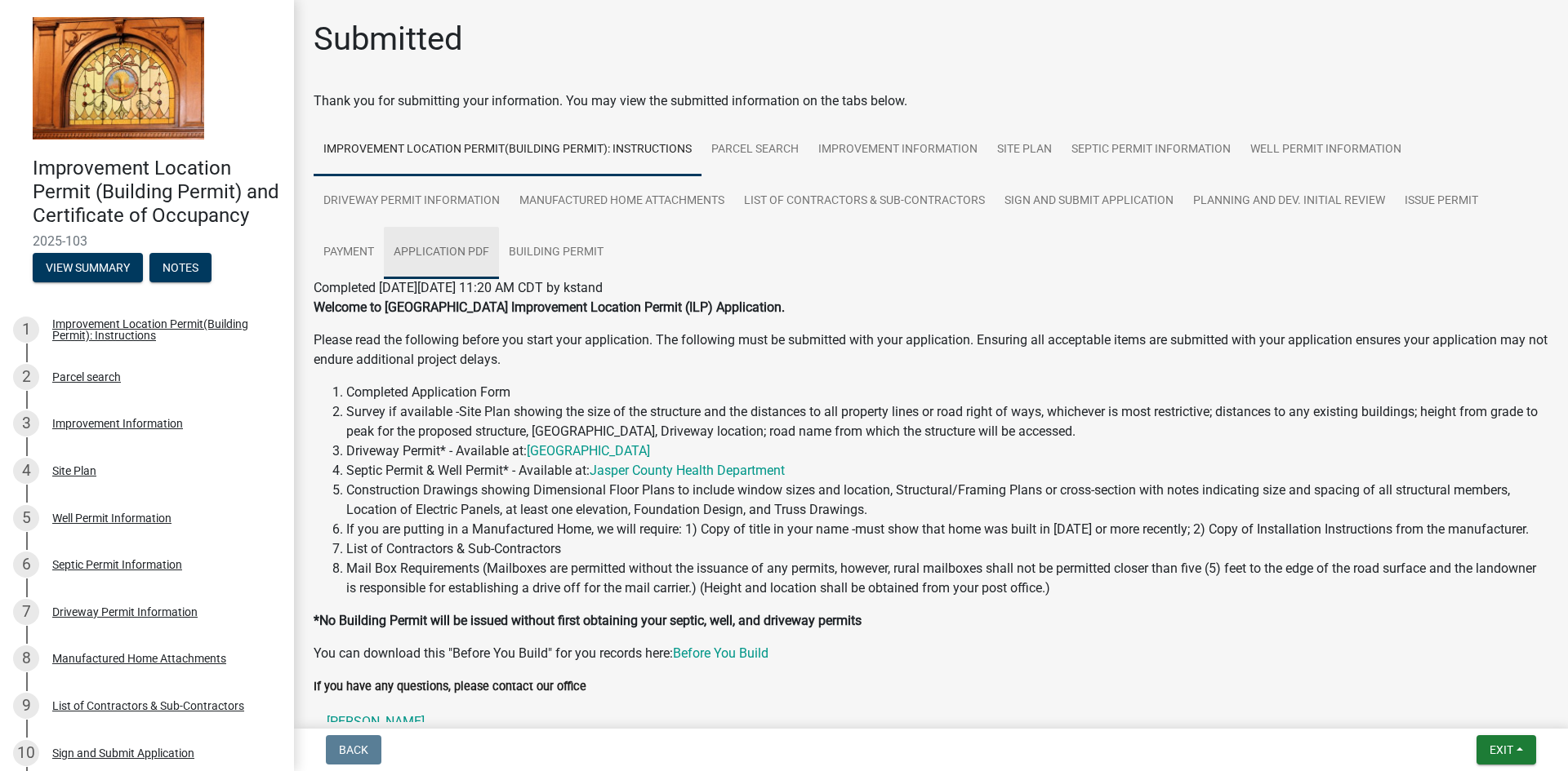
click at [474, 247] on link "Application PDF" at bounding box center [441, 253] width 115 height 52
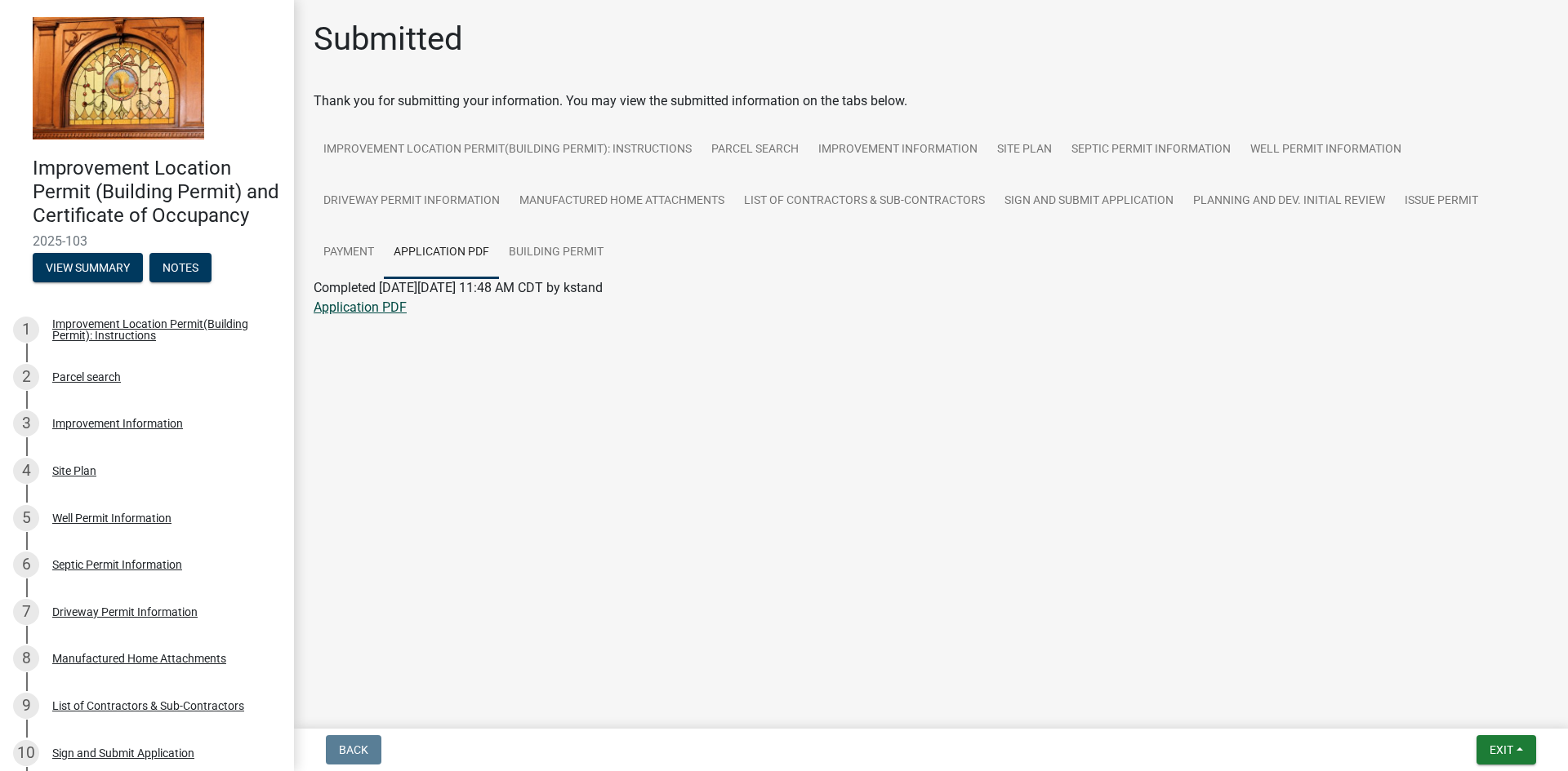
click at [381, 311] on link "Application PDF" at bounding box center [360, 308] width 93 height 15
click at [627, 210] on link "Manufactured Home Attachments" at bounding box center [621, 201] width 224 height 52
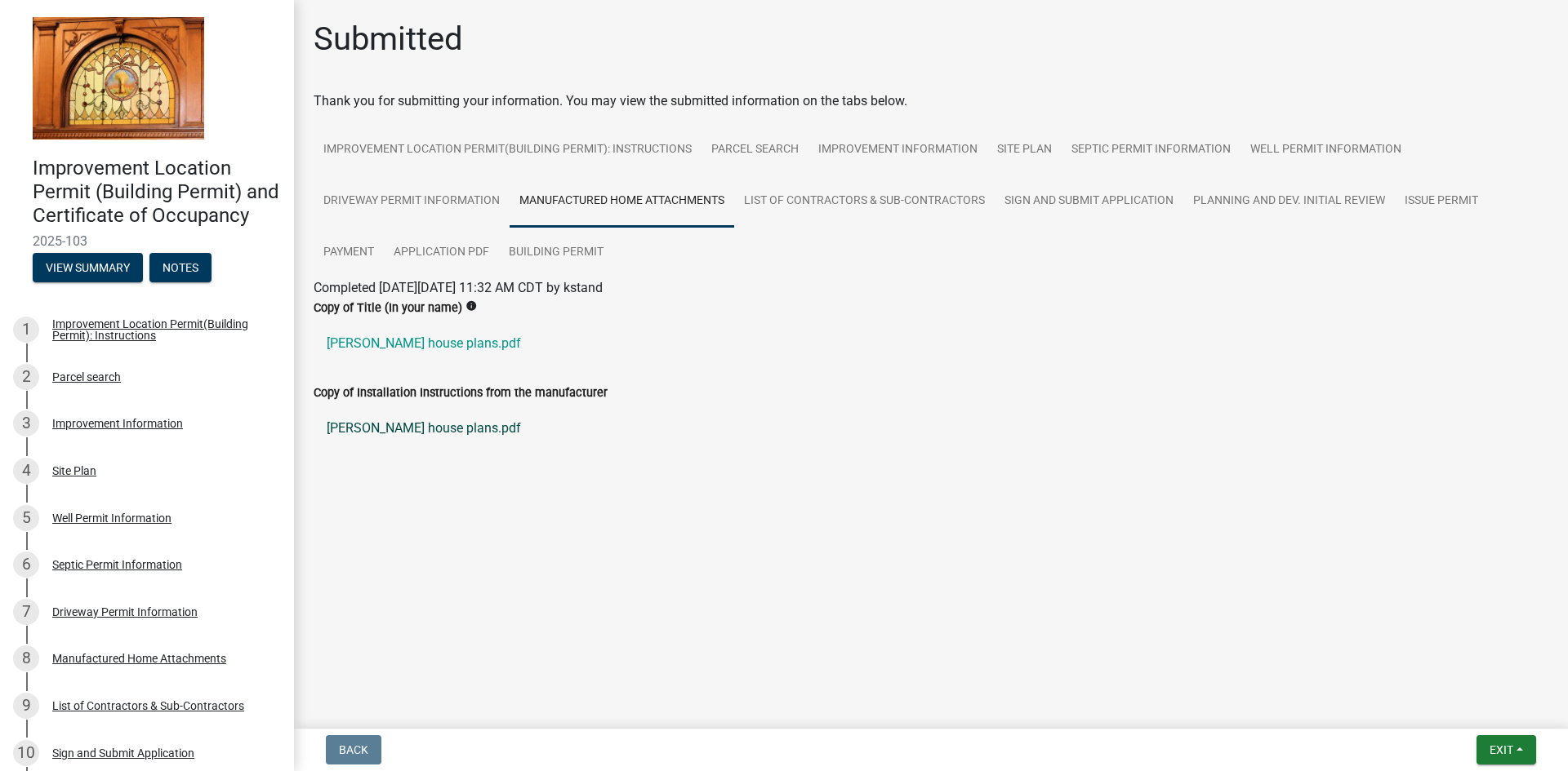
click at [396, 429] on link "[PERSON_NAME] house plans.pdf" at bounding box center [931, 428] width 1235 height 39
